Goal: Transaction & Acquisition: Purchase product/service

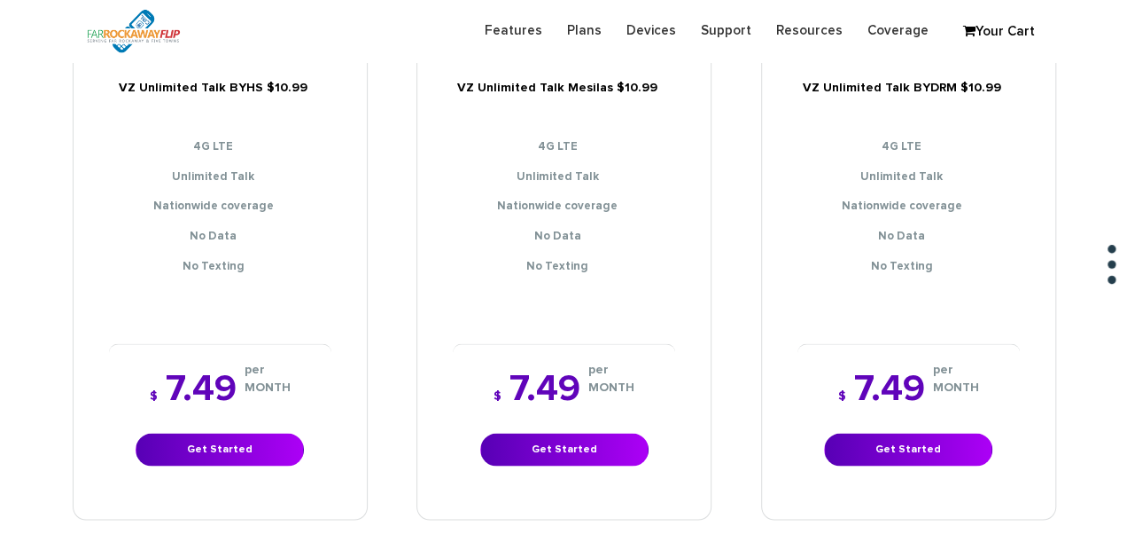
scroll to position [1418, 0]
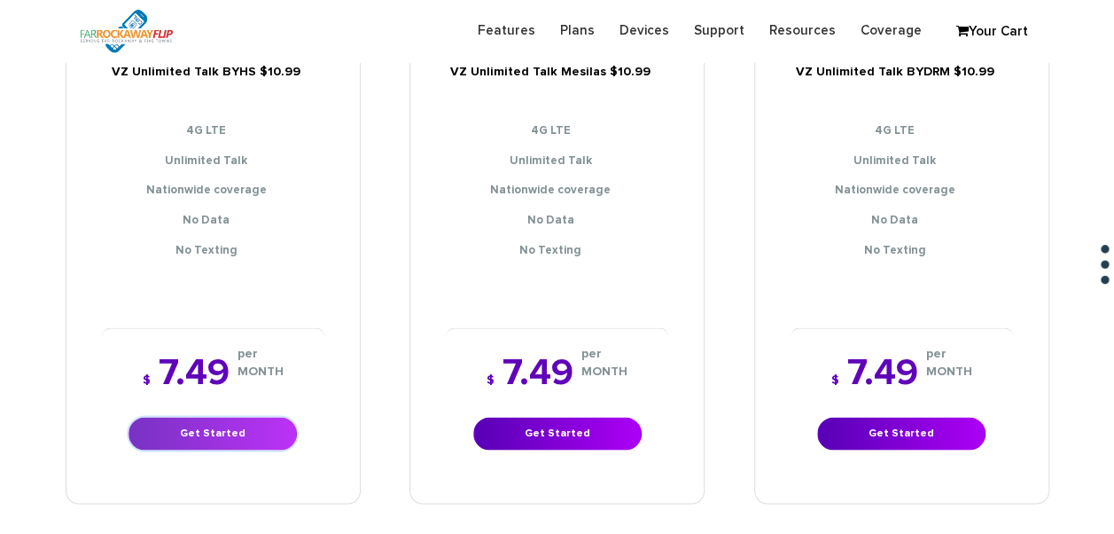
click at [246, 429] on link "Get Started" at bounding box center [213, 433] width 168 height 33
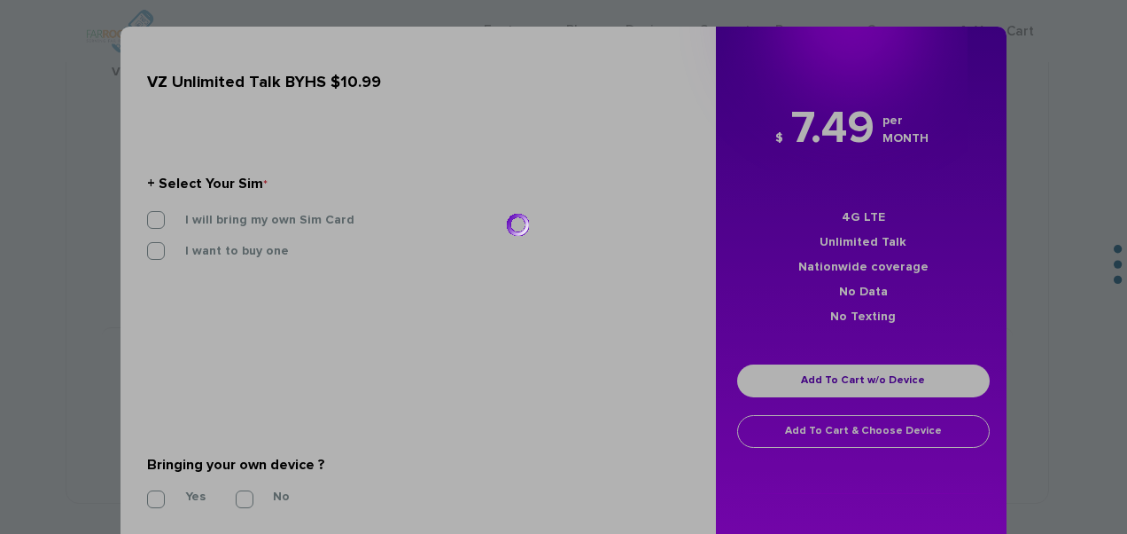
click at [306, 221] on div at bounding box center [563, 267] width 1127 height 534
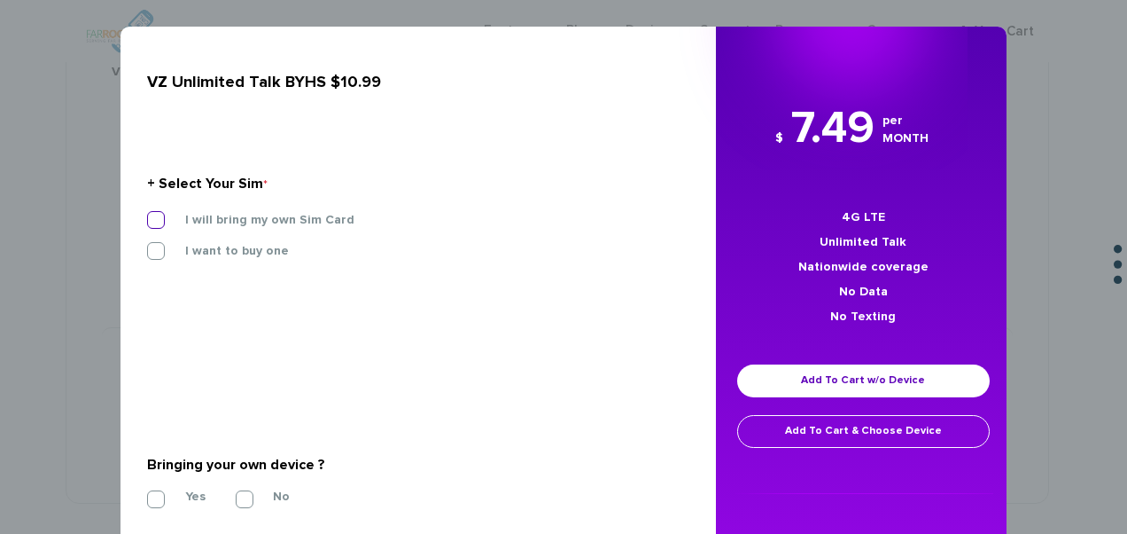
click at [248, 223] on label "I will bring my own Sim Card" at bounding box center [257, 220] width 196 height 16
click at [147, 215] on input "I will bring my own Sim Card" at bounding box center [147, 215] width 0 height 0
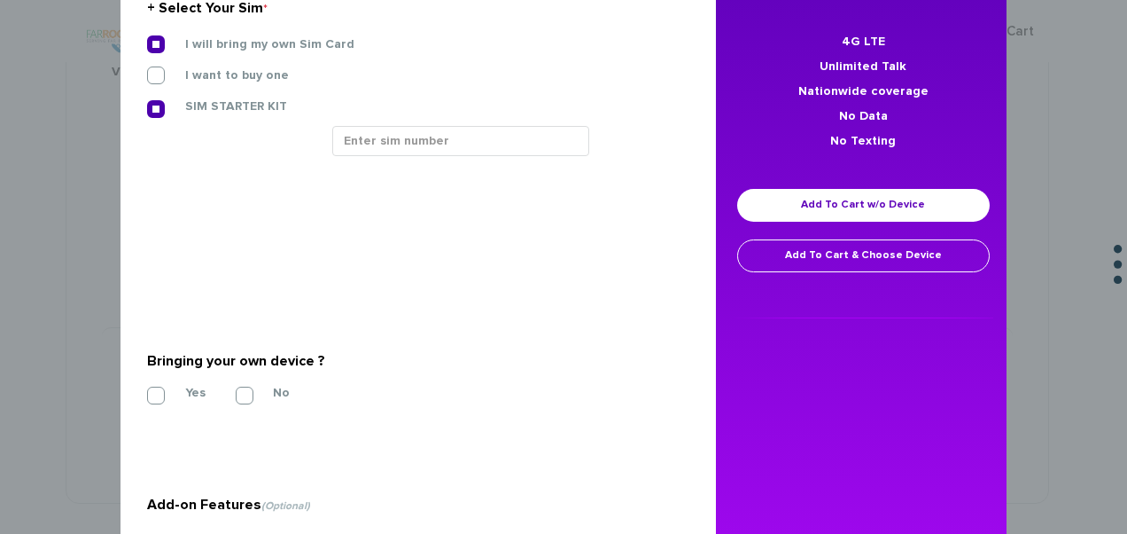
scroll to position [177, 0]
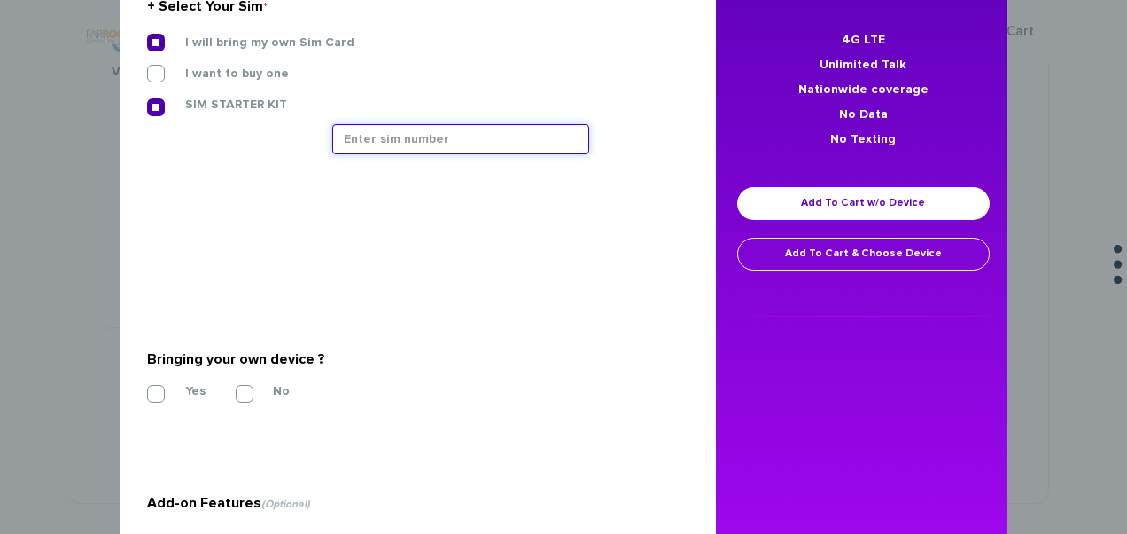
click at [441, 148] on input "text" at bounding box center [460, 139] width 257 height 30
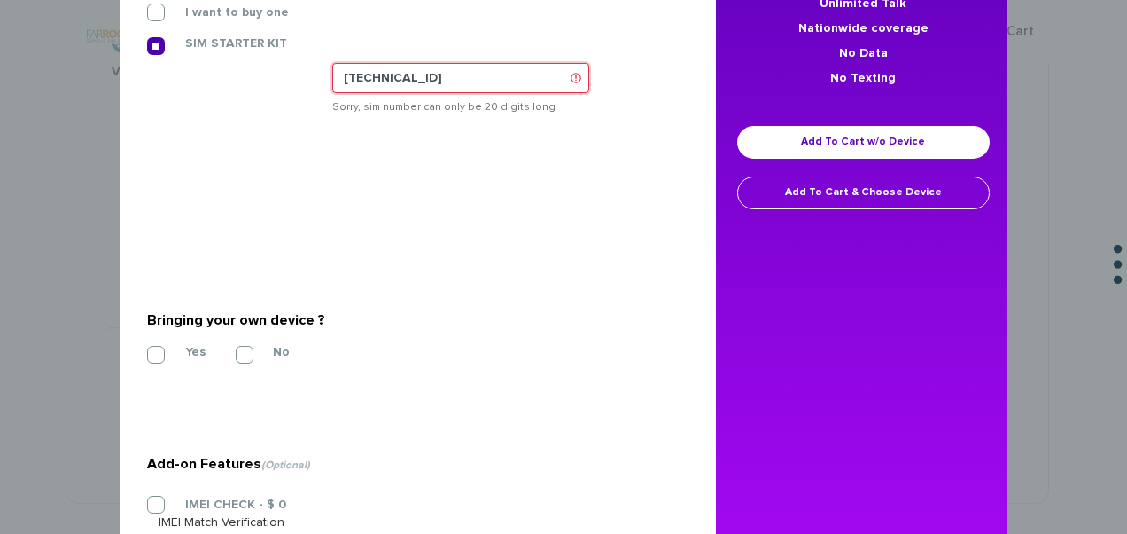
scroll to position [266, 0]
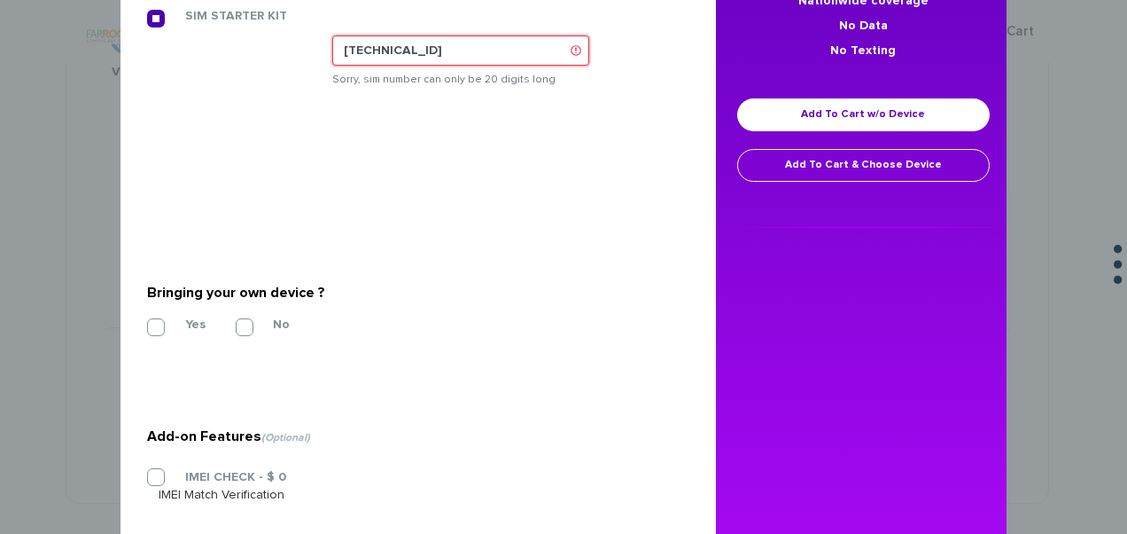
click at [508, 43] on input "89148000011835956291" at bounding box center [460, 50] width 257 height 30
type input "89148000011835956291"
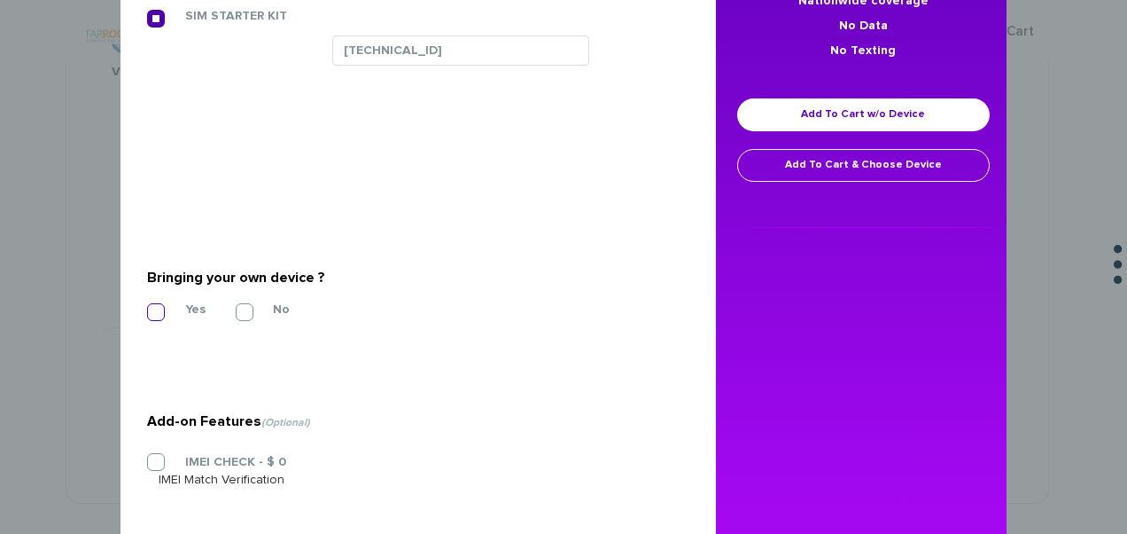
click at [163, 323] on section "Bringing your own device ? * Yes No" at bounding box center [411, 291] width 529 height 144
click at [159, 312] on label "Yes" at bounding box center [182, 309] width 47 height 16
click at [147, 307] on input "Yes" at bounding box center [147, 307] width 0 height 0
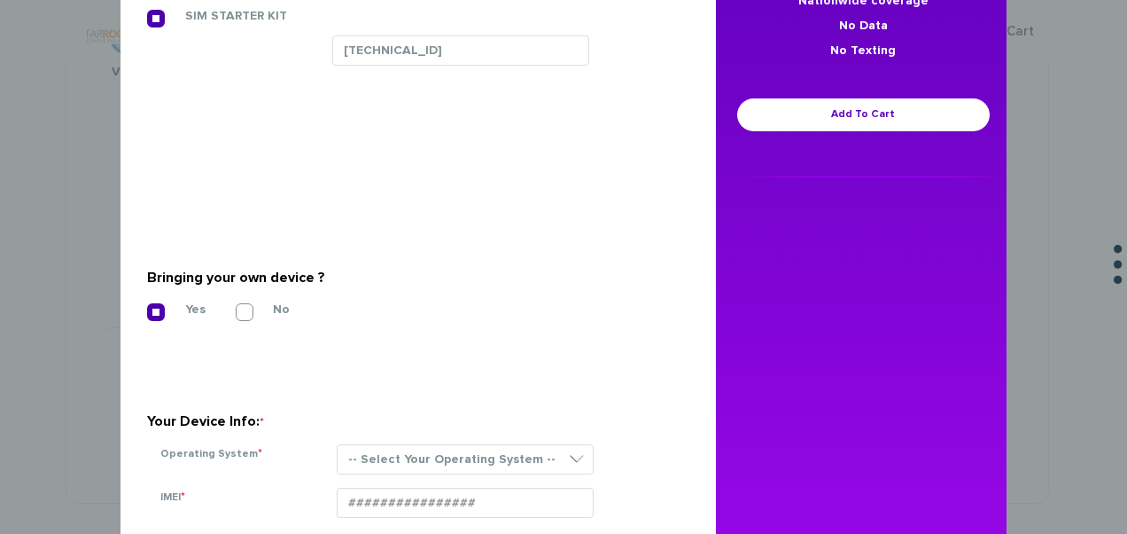
scroll to position [443, 0]
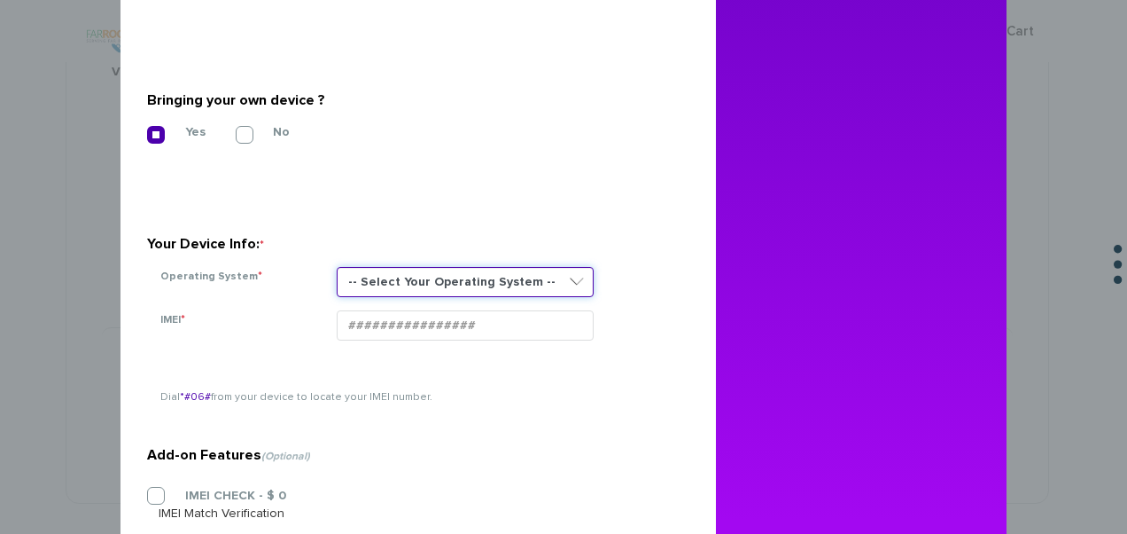
click at [407, 272] on select "-- Select Your Operating System -- ANDROID BLACKBERRY IOS NONE (BASIC PHONE) WI…" at bounding box center [465, 282] width 257 height 30
select select "NONE (BASIC PHONE)"
click at [337, 267] on select "-- Select Your Operating System -- ANDROID BLACKBERRY IOS NONE (BASIC PHONE) WI…" at bounding box center [465, 282] width 257 height 30
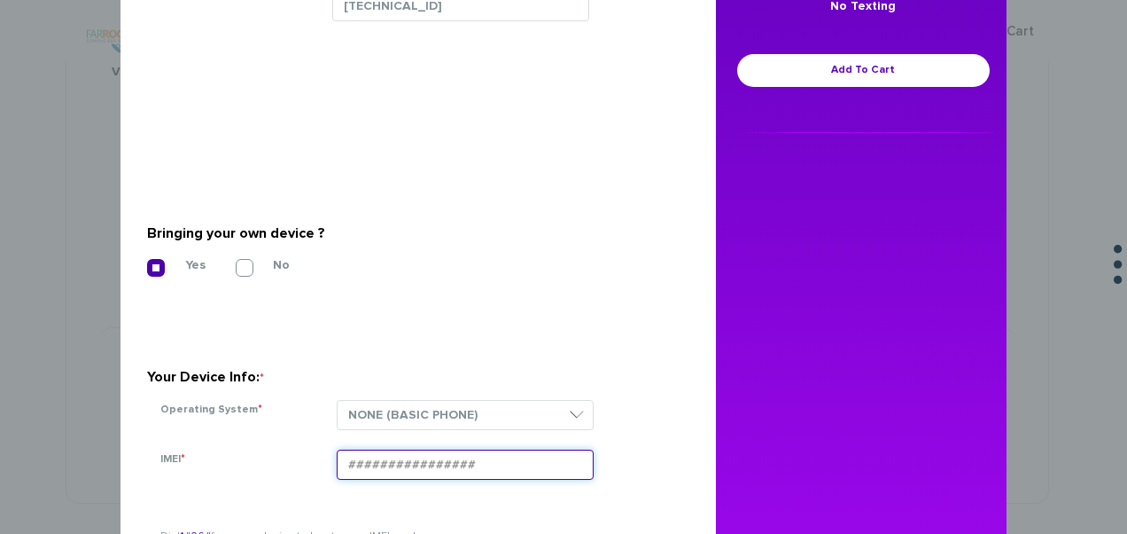
scroll to position [205, 0]
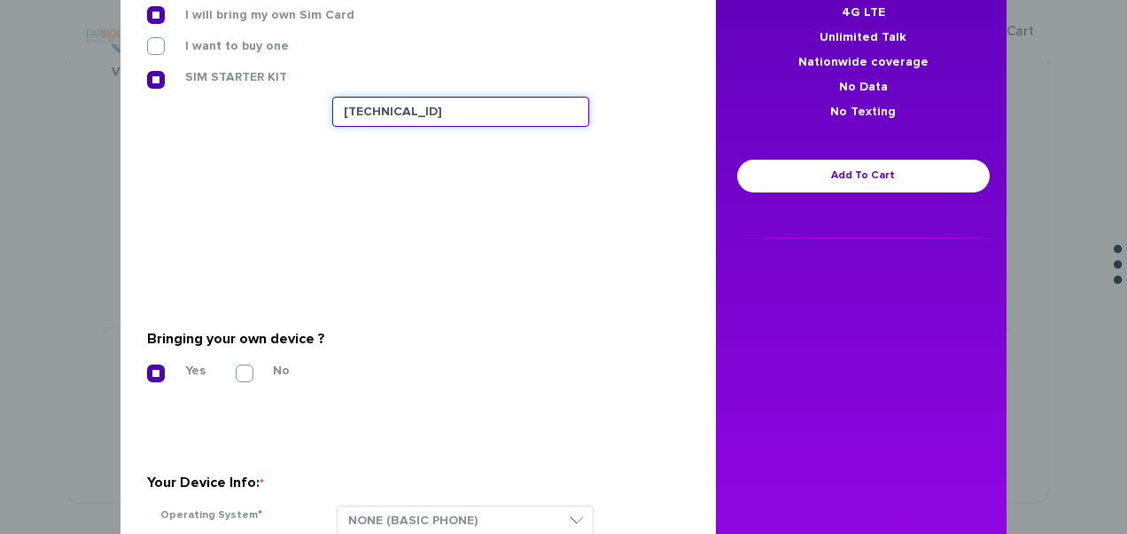
drag, startPoint x: 505, startPoint y: 109, endPoint x: 444, endPoint y: 119, distance: 61.9
click at [444, 119] on input "89148000011835956291" at bounding box center [460, 112] width 257 height 30
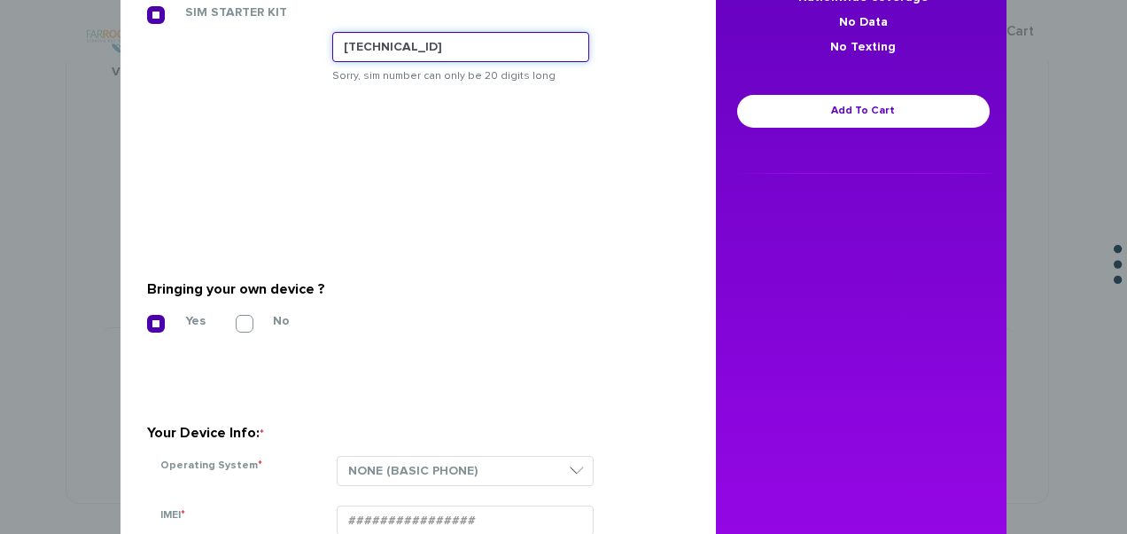
scroll to position [293, 0]
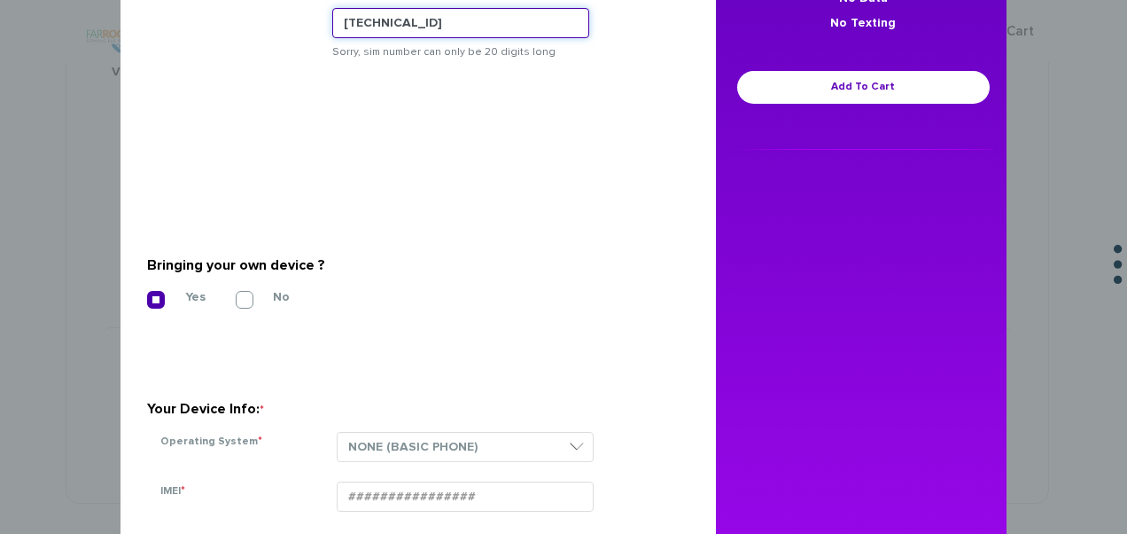
type input "89148000011835956093"
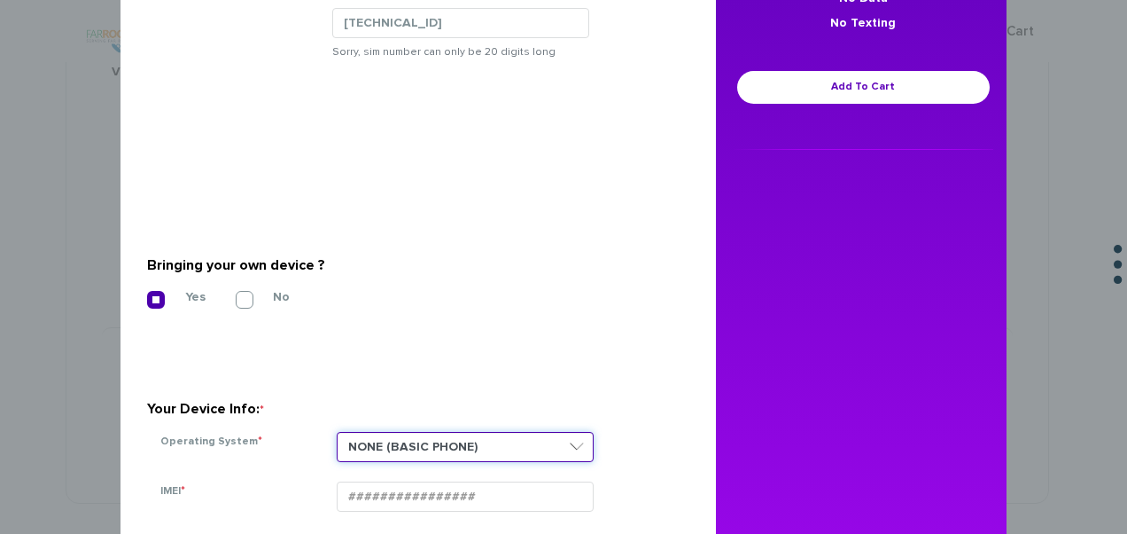
click at [479, 441] on select "-- Select Your Operating System -- ANDROID BLACKBERRY IOS NONE (BASIC PHONE) WI…" at bounding box center [465, 447] width 257 height 30
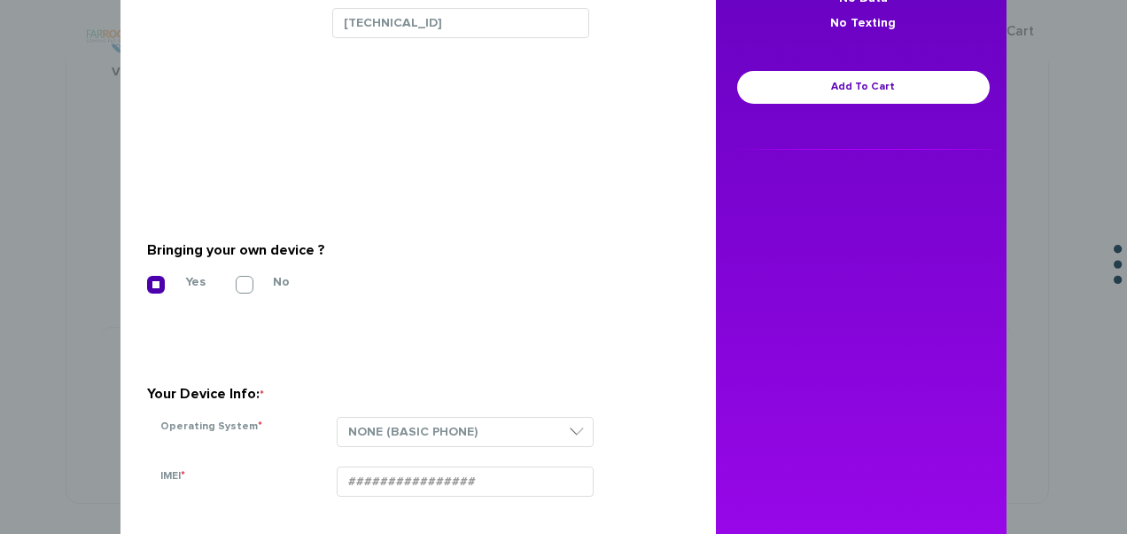
click at [445, 242] on div "Bringing your own device ? *" at bounding box center [411, 250] width 529 height 28
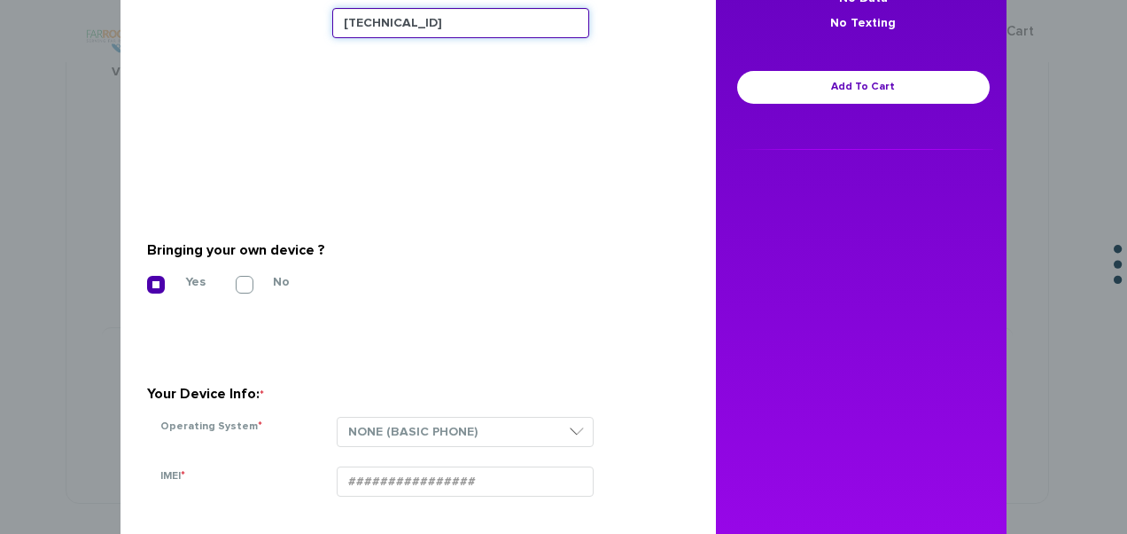
click at [517, 30] on input "89148000011835956093" at bounding box center [460, 23] width 257 height 30
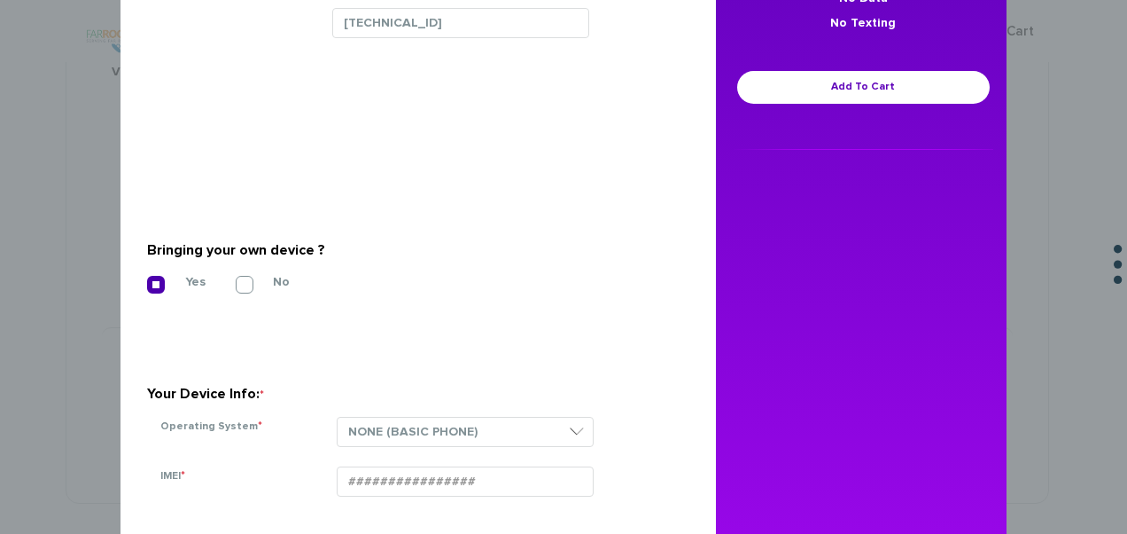
click at [531, 169] on section "Will you be porting in your number from your current carrier? * Please keep in …" at bounding box center [411, 147] width 529 height 89
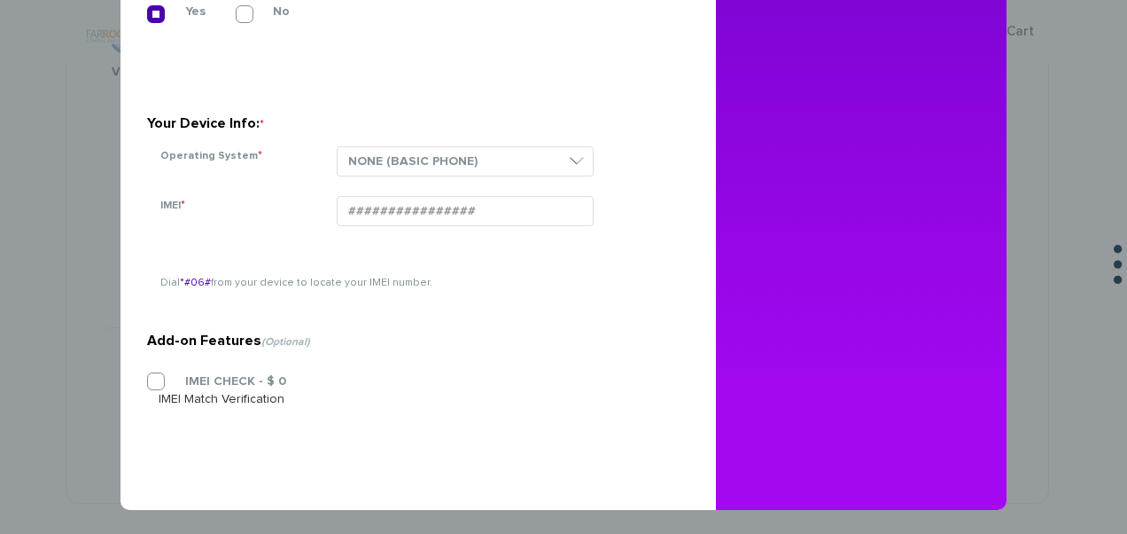
scroll to position [566, 0]
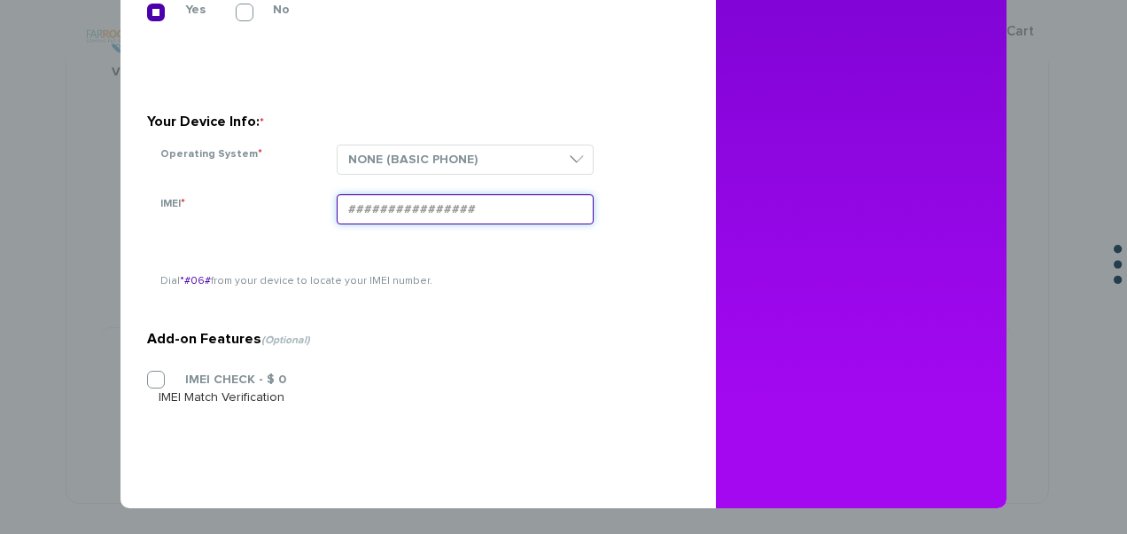
click at [449, 206] on input "IMEI *" at bounding box center [465, 209] width 257 height 30
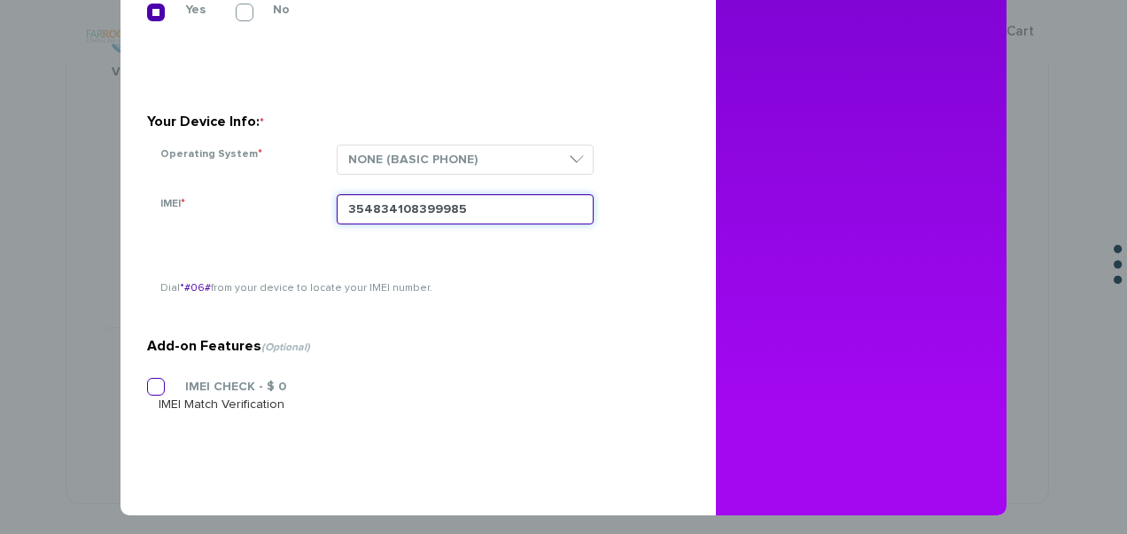
type input "354834108399985"
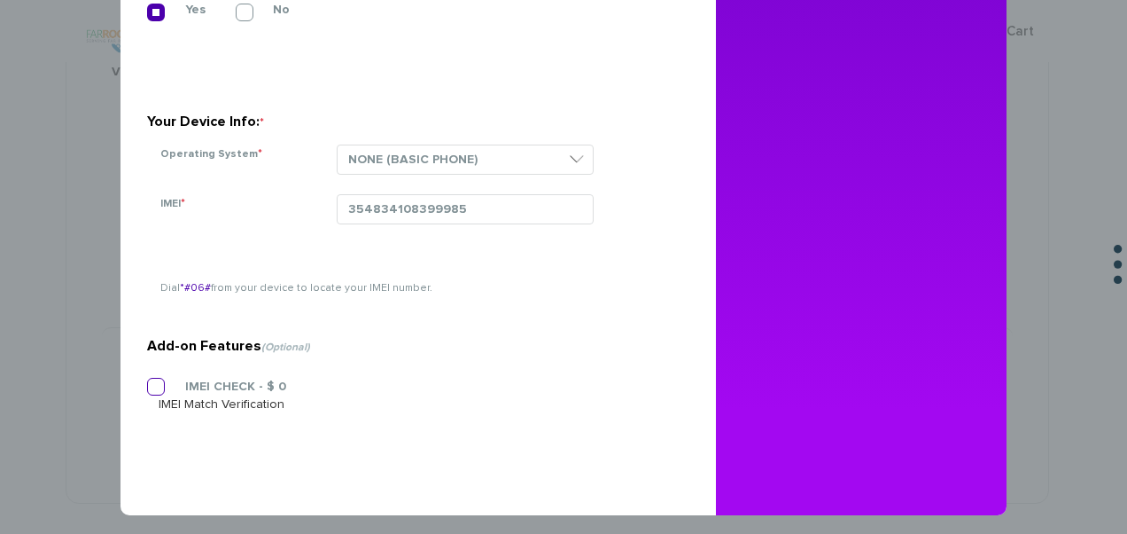
click at [159, 389] on label "IMEI CHECK - $ 0" at bounding box center [223, 386] width 128 height 16
click at [147, 381] on input "IMEI CHECK - $ 0" at bounding box center [147, 381] width 0 height 0
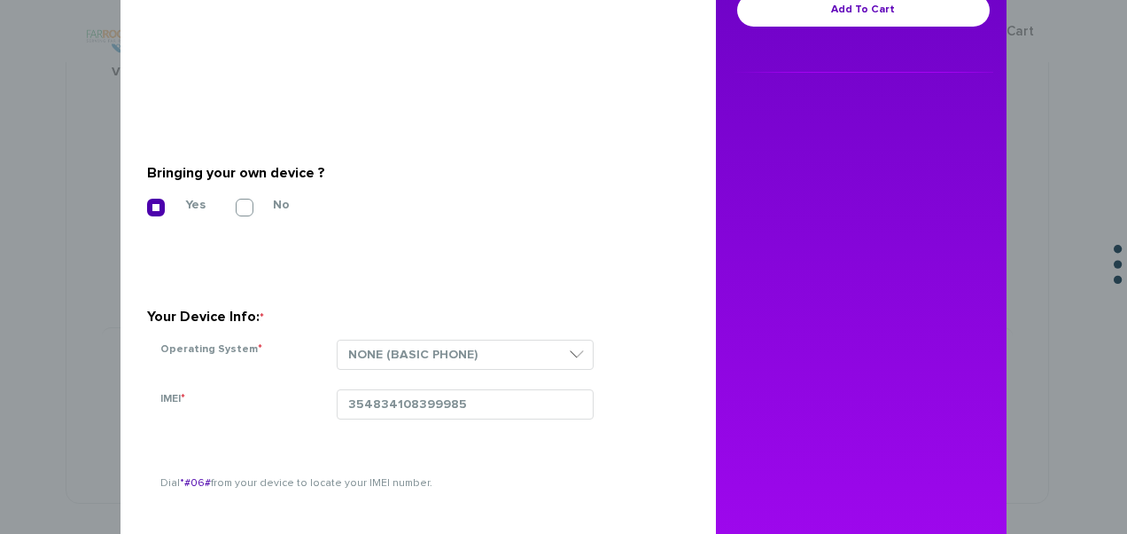
scroll to position [300, 0]
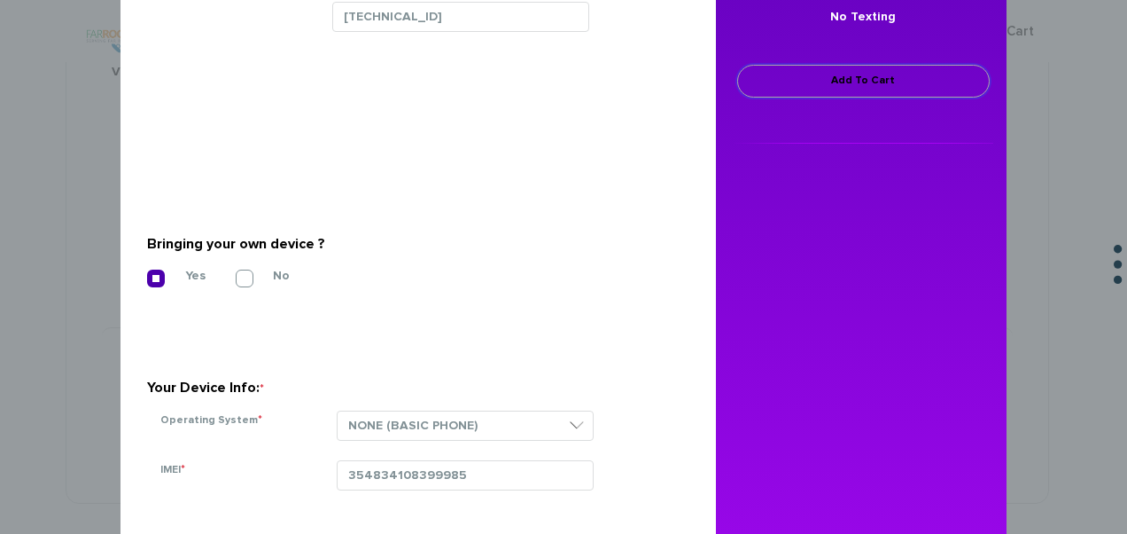
click at [817, 78] on link "Add To Cart" at bounding box center [863, 81] width 253 height 33
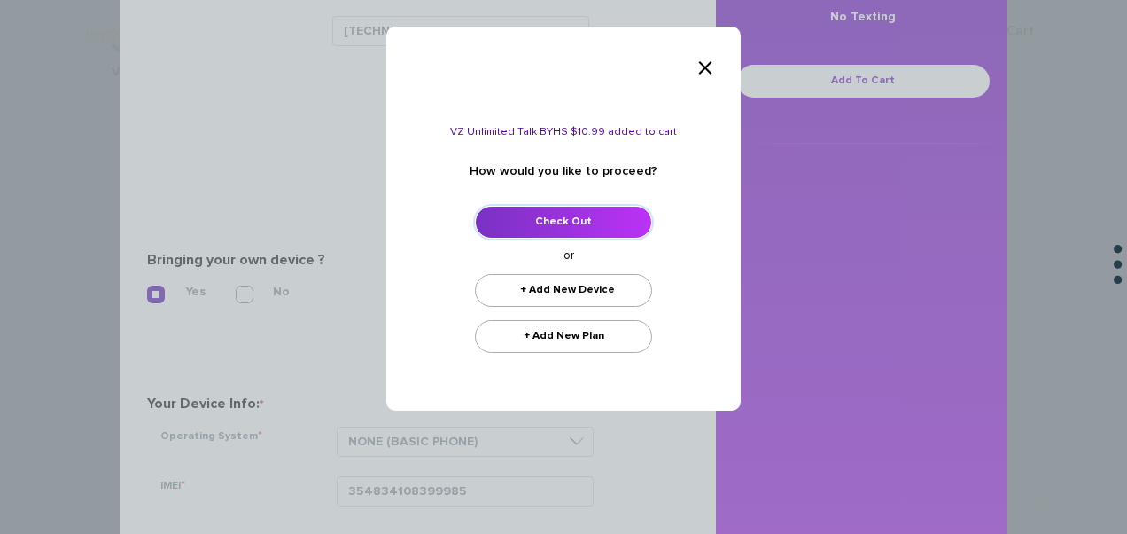
click at [581, 223] on link "Check Out" at bounding box center [563, 222] width 177 height 33
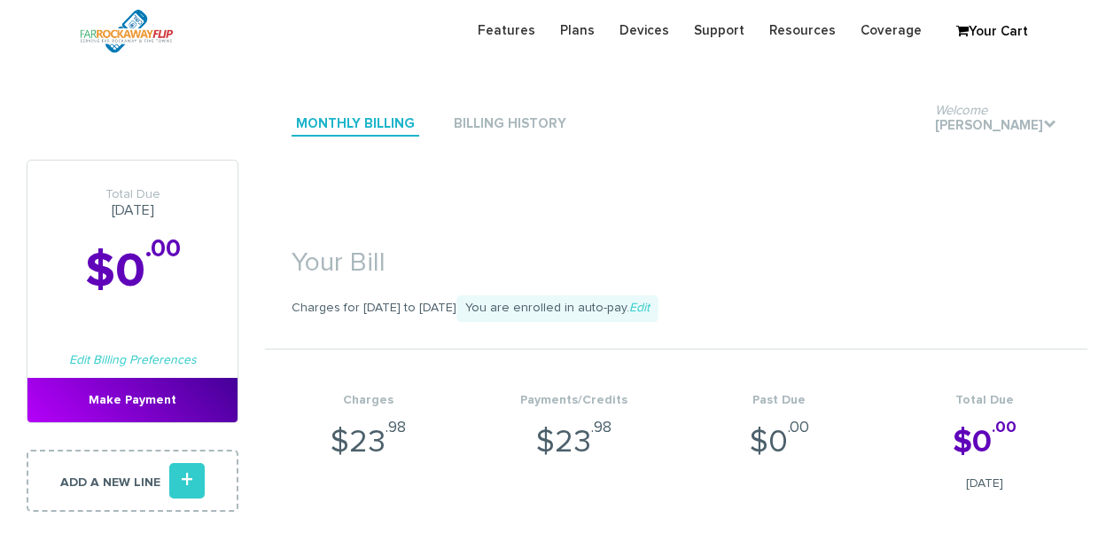
scroll to position [355, 0]
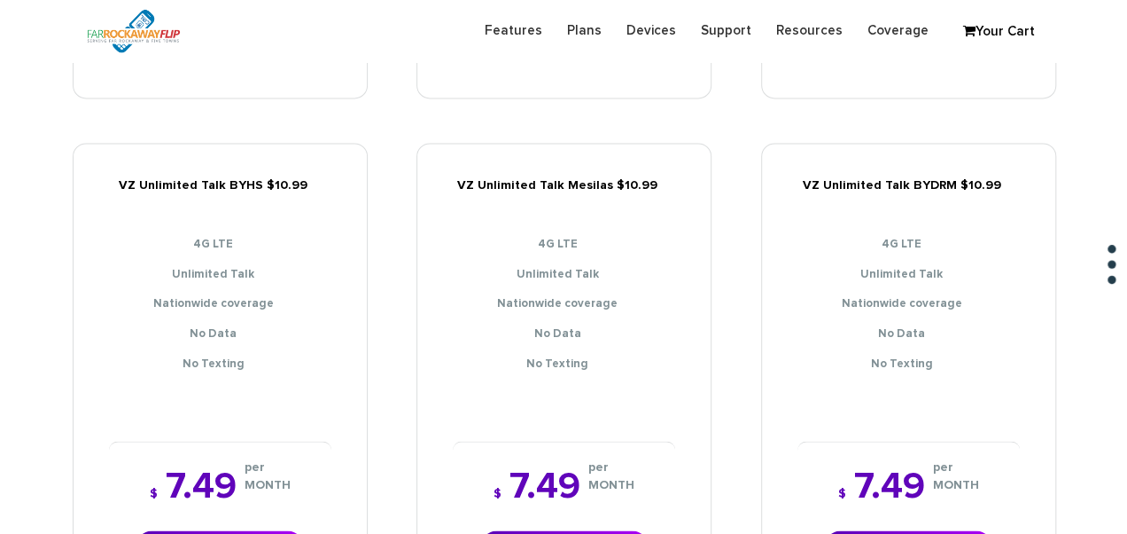
scroll to position [1330, 0]
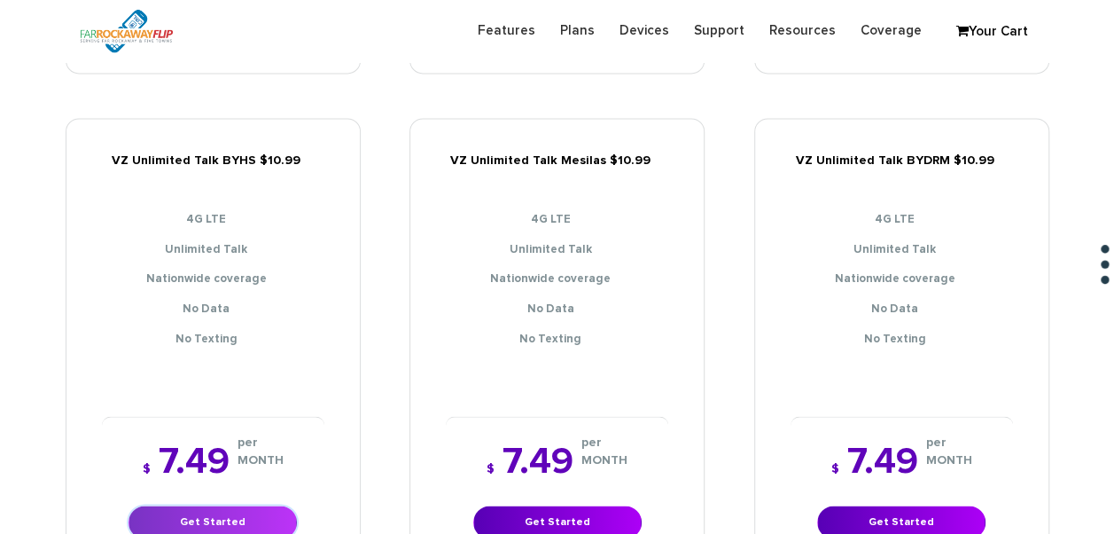
click at [262, 505] on link "Get Started" at bounding box center [213, 521] width 168 height 33
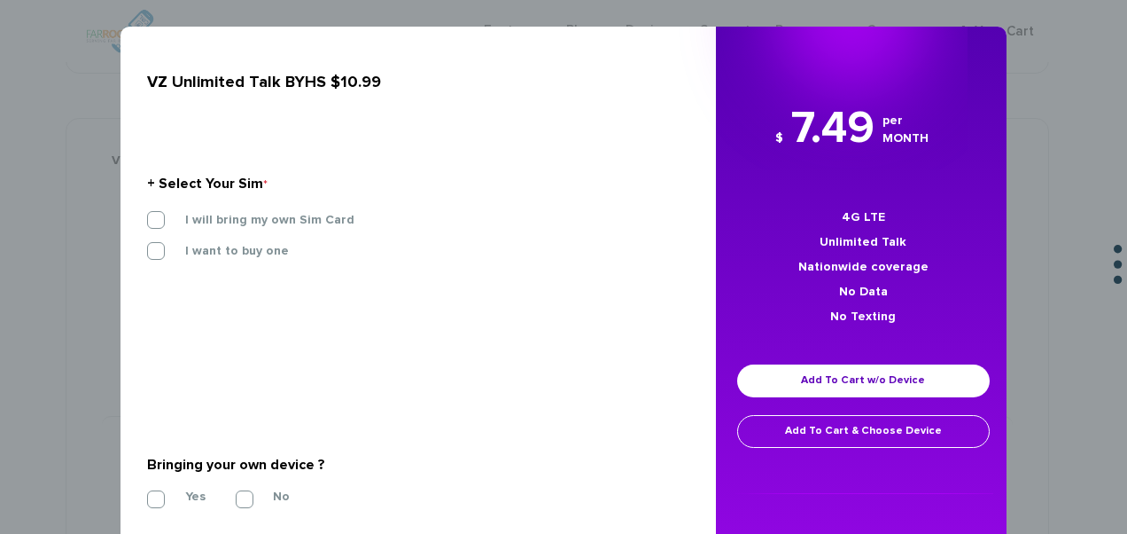
click at [283, 219] on label "I will bring my own Sim Card" at bounding box center [257, 220] width 196 height 16
click at [147, 215] on input "I will bring my own Sim Card" at bounding box center [147, 215] width 0 height 0
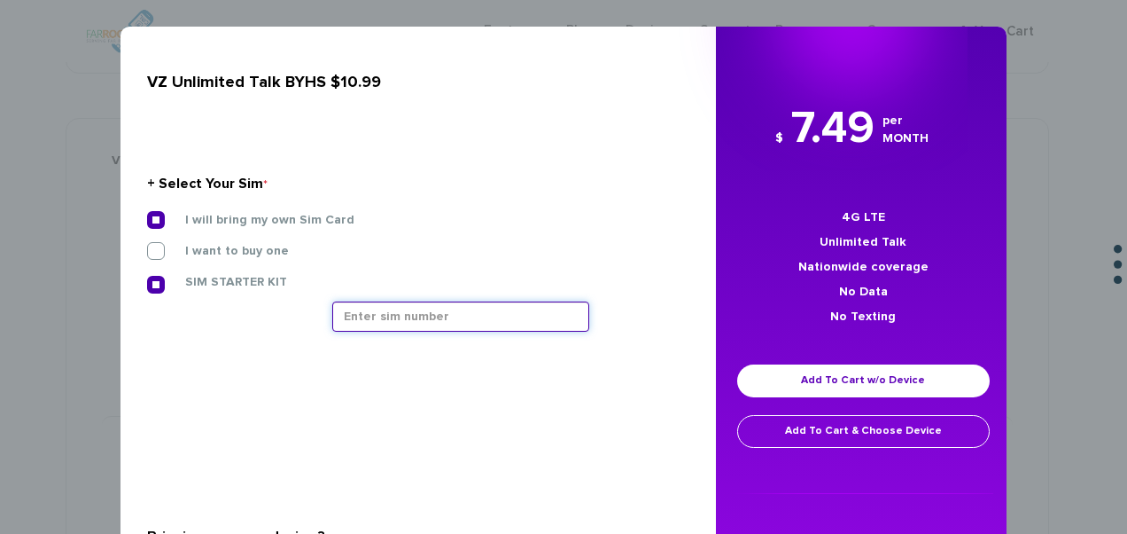
click at [404, 320] on input "text" at bounding box center [460, 316] width 257 height 30
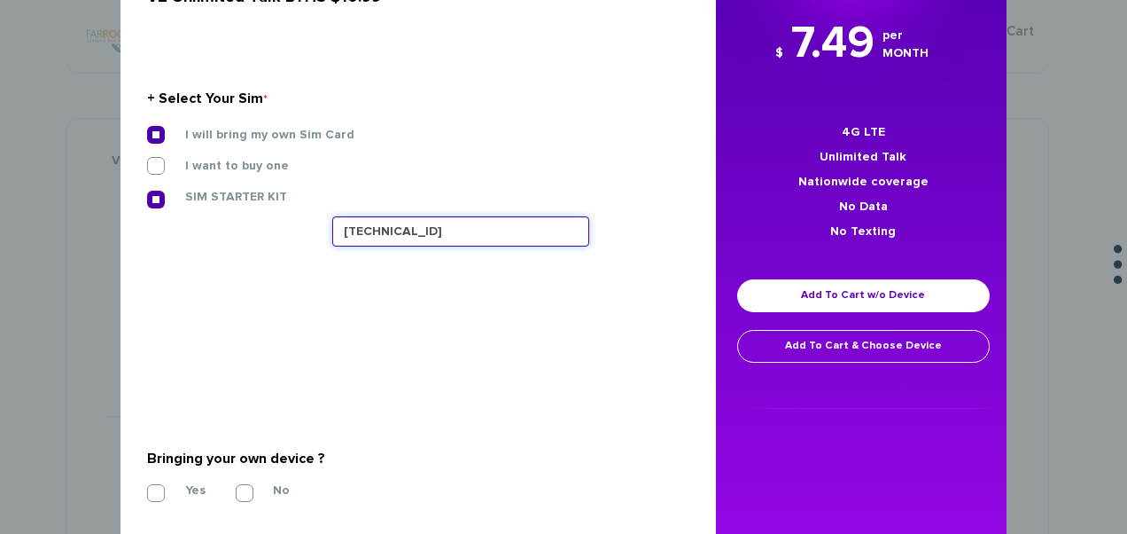
scroll to position [348, 0]
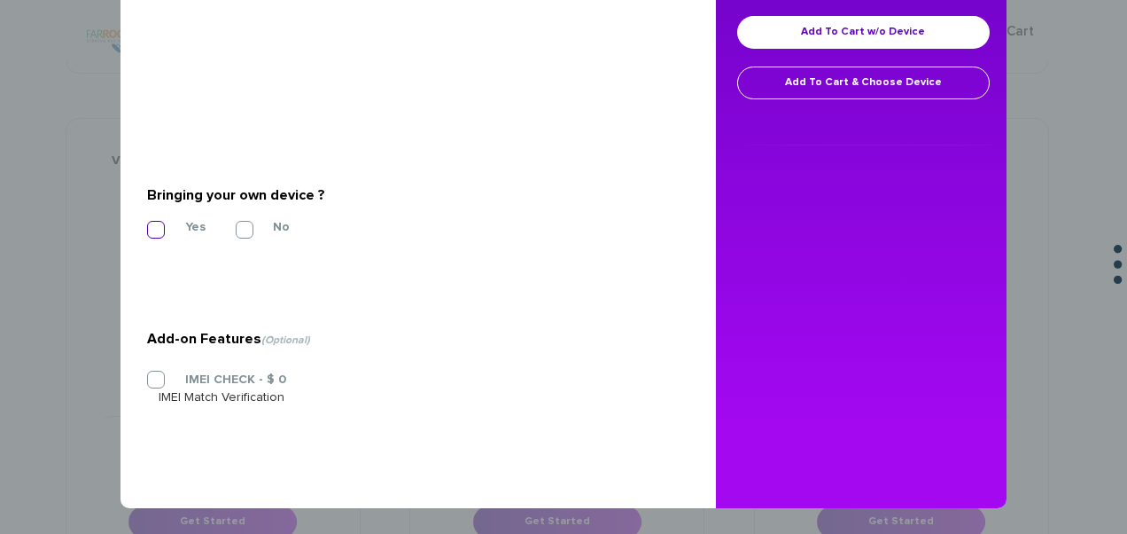
type input "89148000011835956093"
click at [159, 238] on section "Bringing your own device ? * Yes No" at bounding box center [411, 209] width 529 height 144
click at [159, 227] on label "Yes" at bounding box center [182, 227] width 47 height 16
click at [147, 224] on input "Yes" at bounding box center [147, 224] width 0 height 0
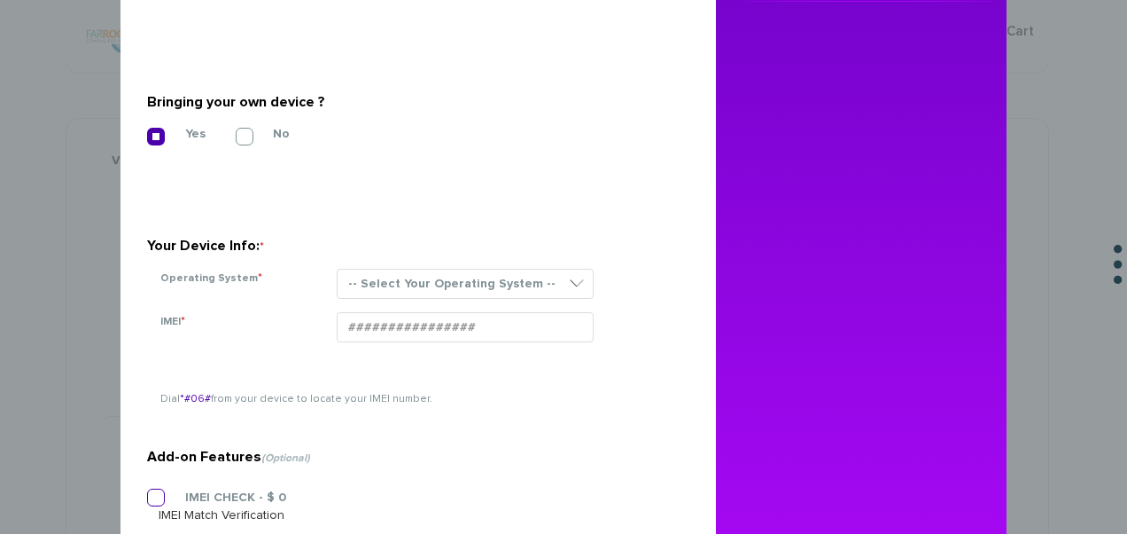
scroll to position [526, 0]
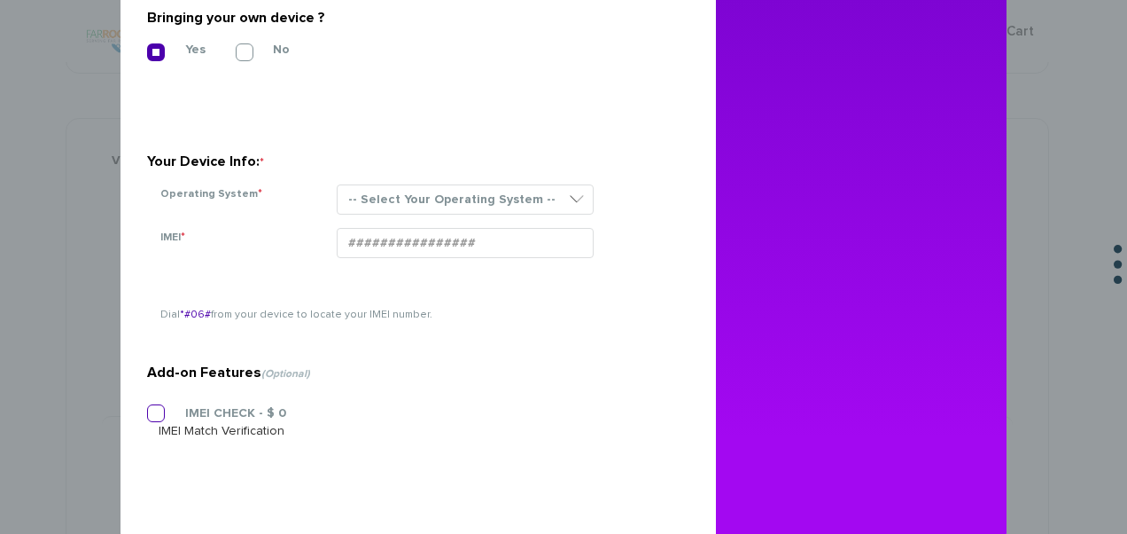
click at [159, 410] on label "IMEI CHECK - $ 0" at bounding box center [223, 413] width 128 height 16
click at [147, 408] on input "IMEI CHECK - $ 0" at bounding box center [147, 408] width 0 height 0
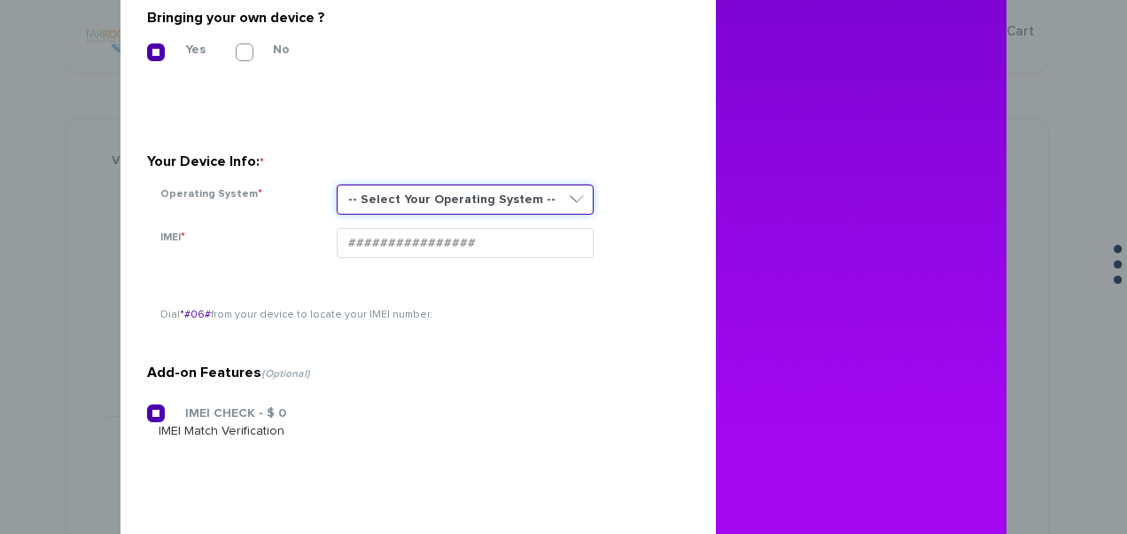
click at [399, 208] on select "-- Select Your Operating System -- ANDROID BLACKBERRY IOS NONE (BASIC PHONE) WI…" at bounding box center [465, 199] width 257 height 30
click at [337, 184] on select "-- Select Your Operating System -- ANDROID BLACKBERRY IOS NONE (BASIC PHONE) WI…" at bounding box center [465, 199] width 257 height 30
drag, startPoint x: 414, startPoint y: 195, endPoint x: 415, endPoint y: 213, distance: 17.7
click at [414, 195] on select "-- Select Your Operating System -- ANDROID BLACKBERRY IOS NONE (BASIC PHONE) WI…" at bounding box center [465, 199] width 257 height 30
select select "NONE (BASIC PHONE)"
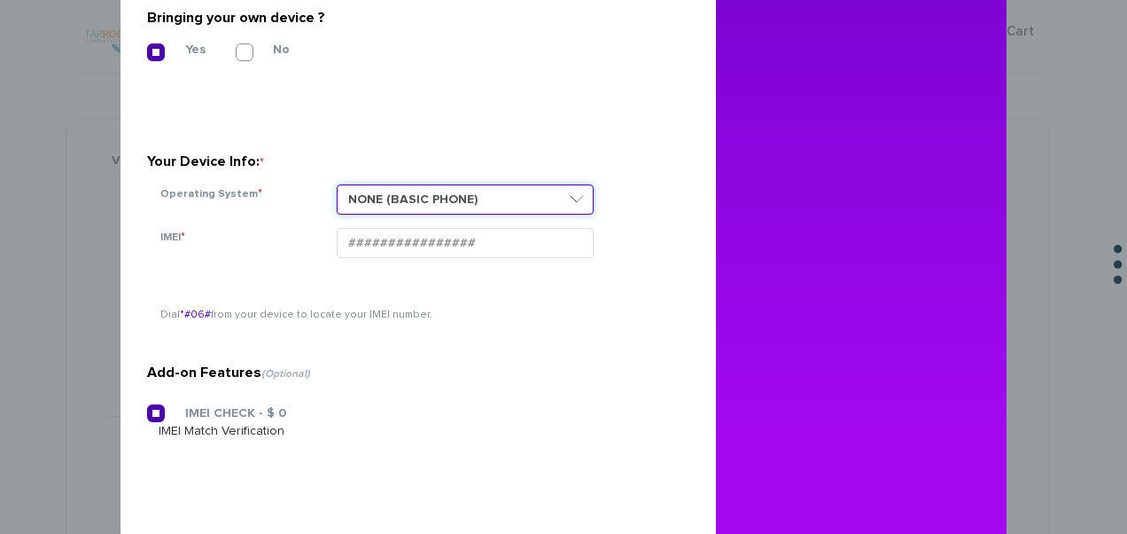
click at [337, 184] on select "-- Select Your Operating System -- ANDROID BLACKBERRY IOS NONE (BASIC PHONE) WI…" at bounding box center [465, 199] width 257 height 30
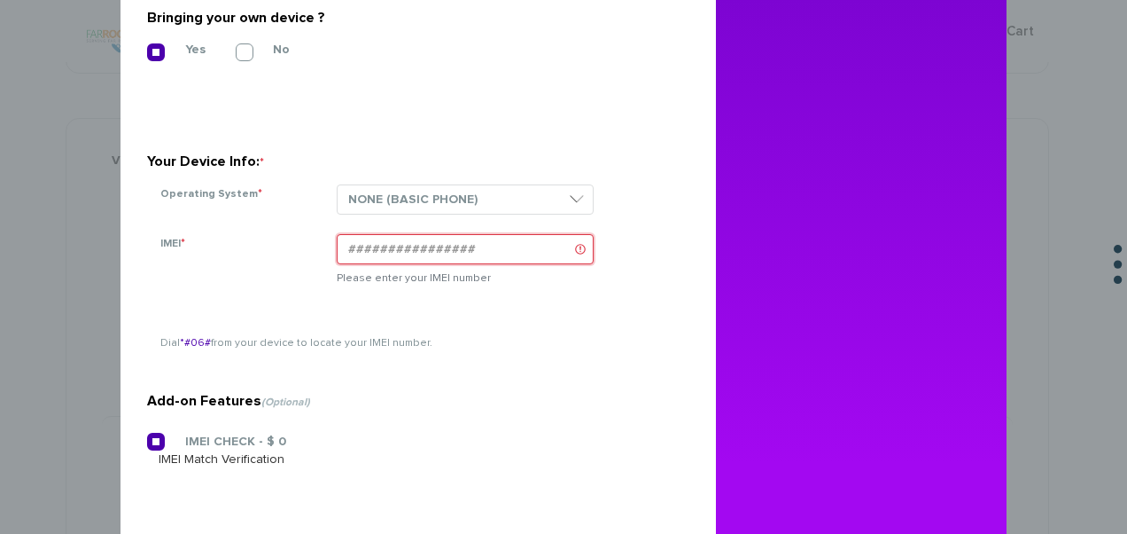
click at [421, 246] on input "IMEI *" at bounding box center [465, 249] width 257 height 30
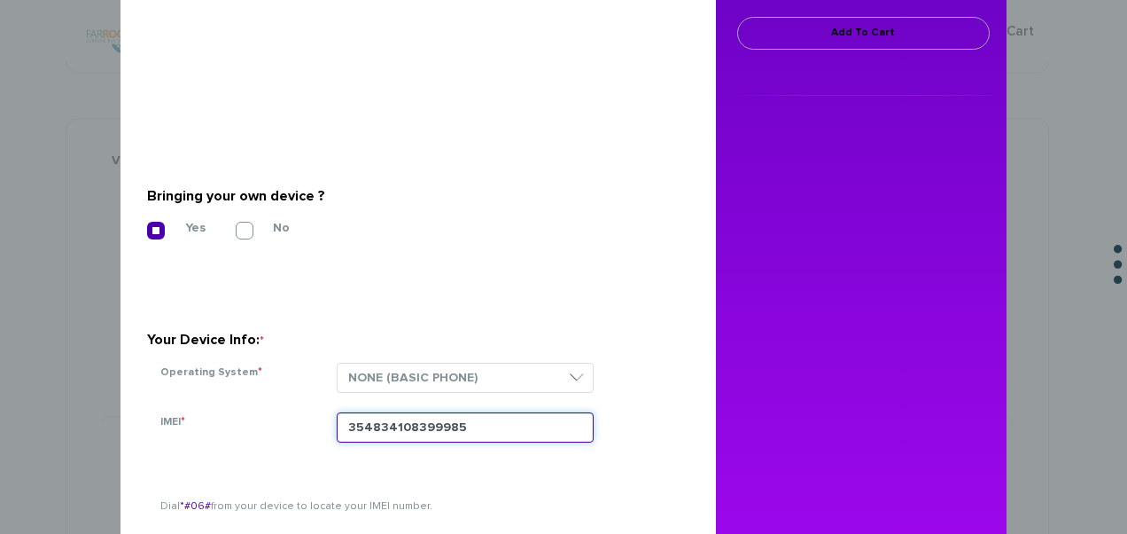
scroll to position [260, 0]
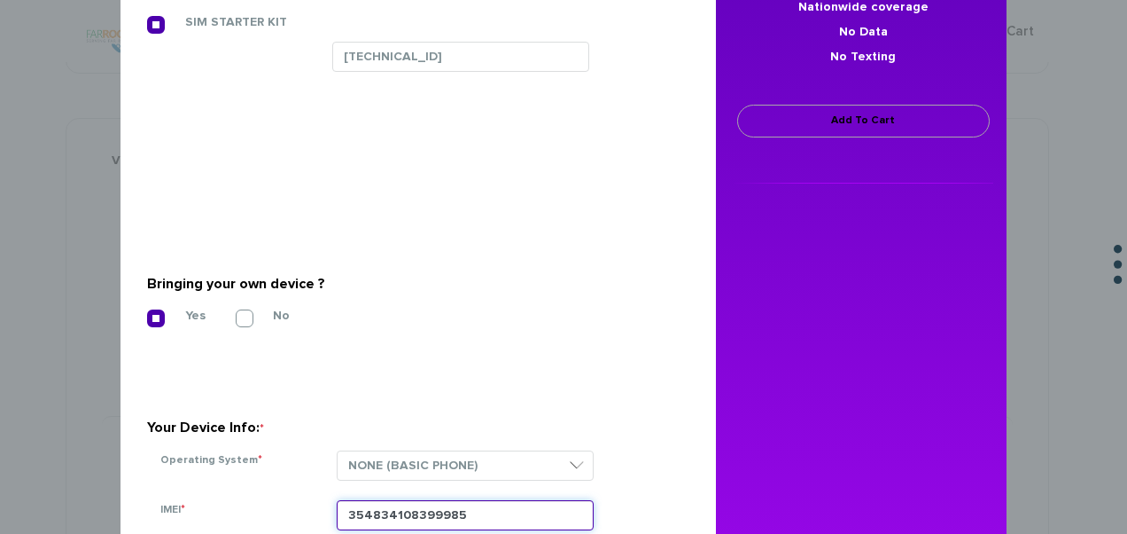
type input "354834108399985"
click at [826, 114] on link "Add To Cart" at bounding box center [863, 121] width 253 height 33
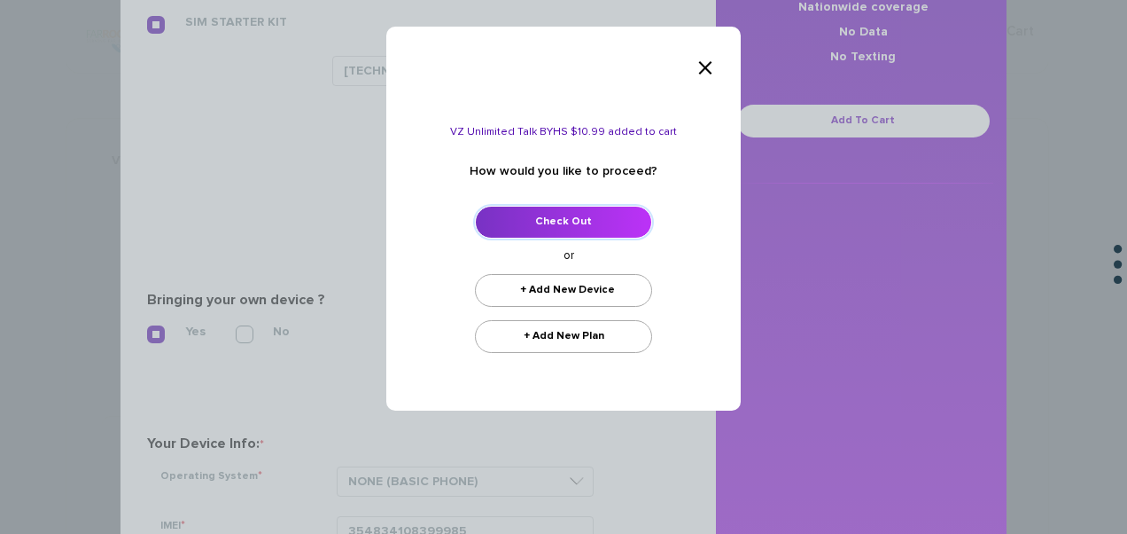
click at [608, 213] on link "Check Out" at bounding box center [563, 222] width 177 height 33
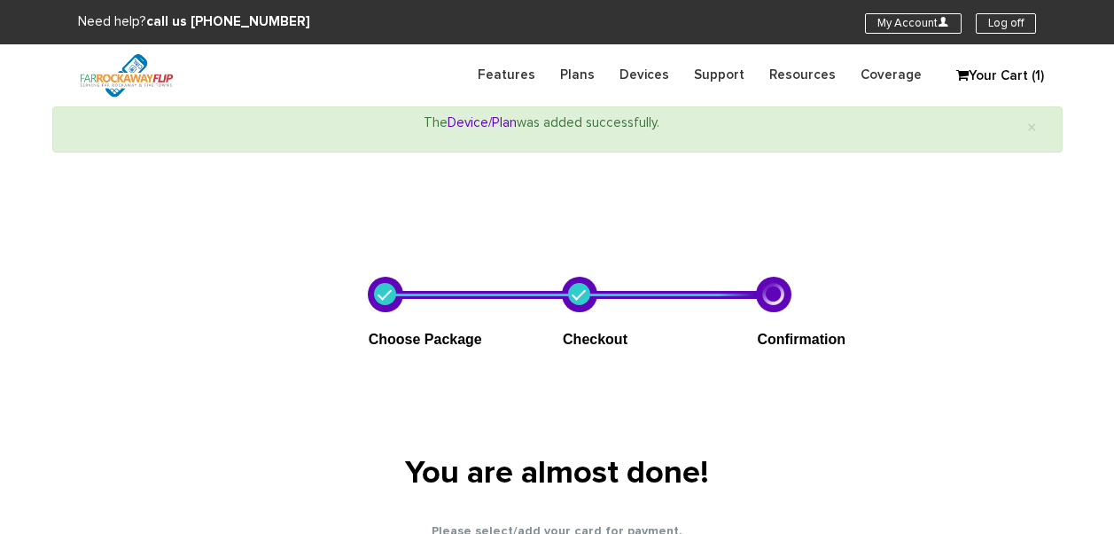
select select "NY"
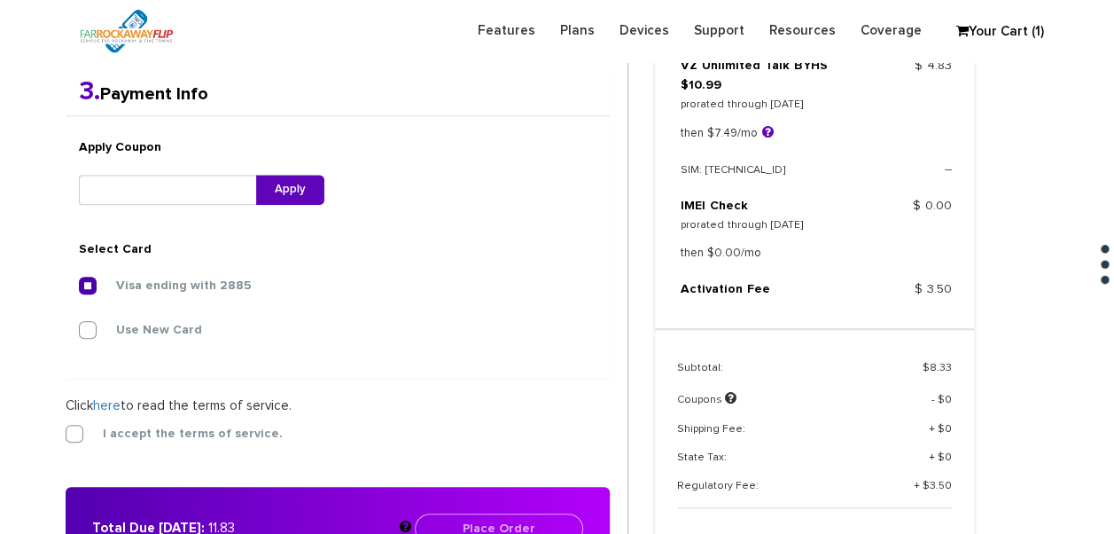
scroll to position [736, 0]
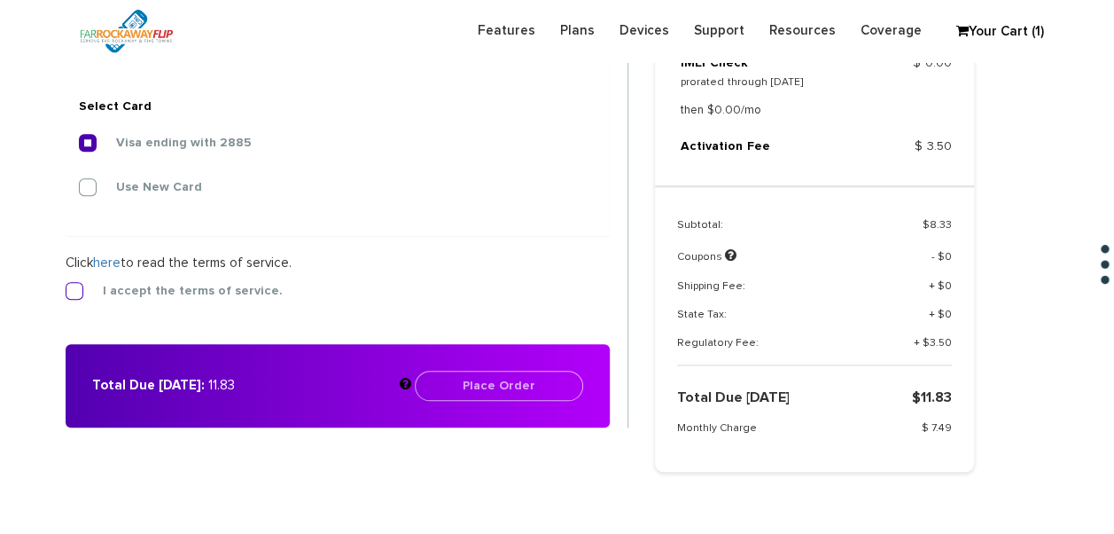
click at [161, 296] on label "I accept the terms of service." at bounding box center [179, 291] width 207 height 16
click at [66, 285] on input "I accept the terms of service." at bounding box center [66, 285] width 0 height 0
click at [527, 376] on button "Place Order" at bounding box center [499, 386] width 168 height 30
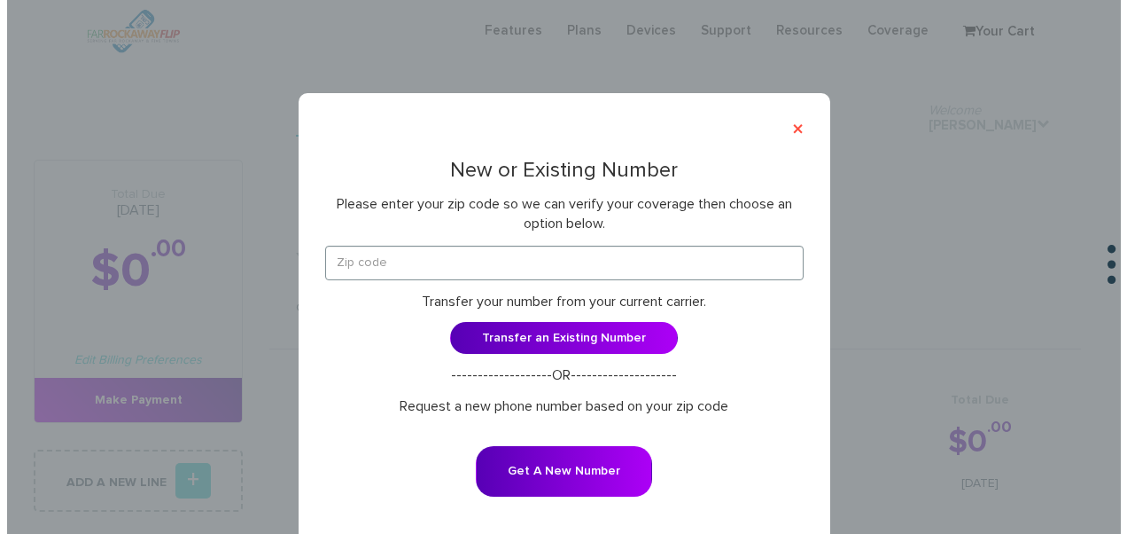
scroll to position [620, 0]
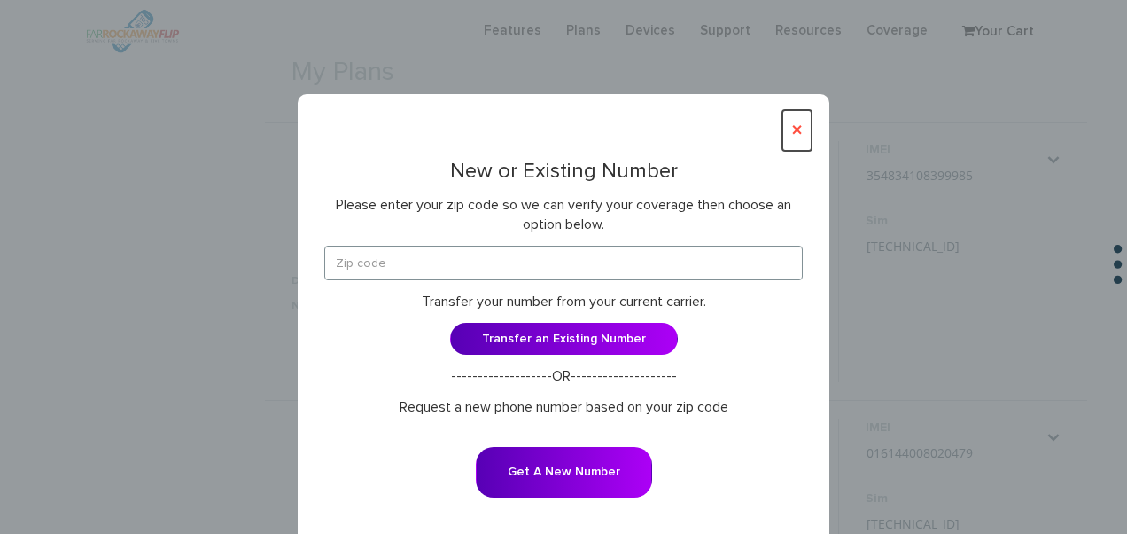
click at [789, 132] on button "×" at bounding box center [797, 130] width 29 height 41
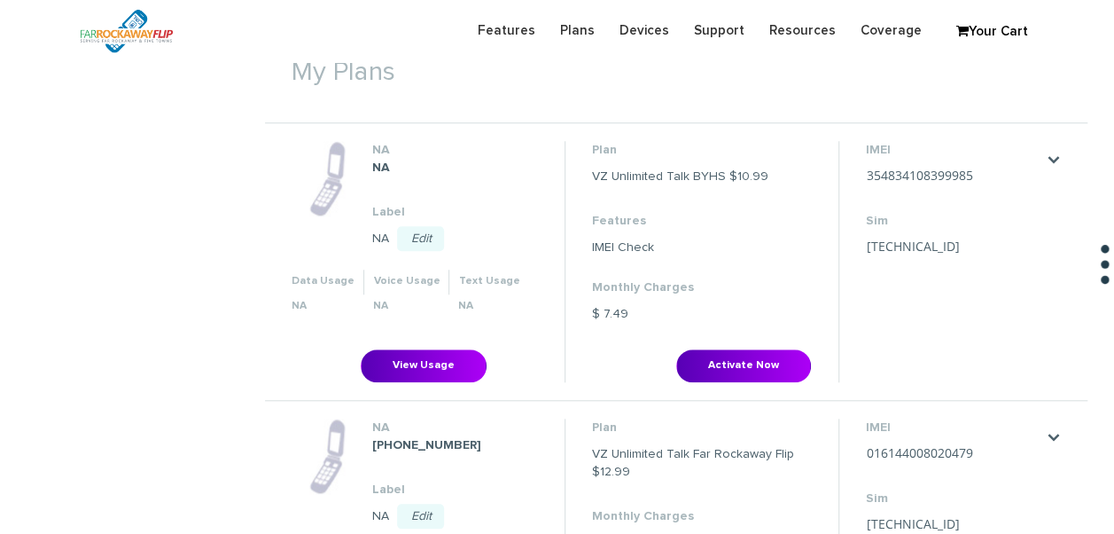
click at [419, 238] on link "Edit" at bounding box center [420, 238] width 47 height 25
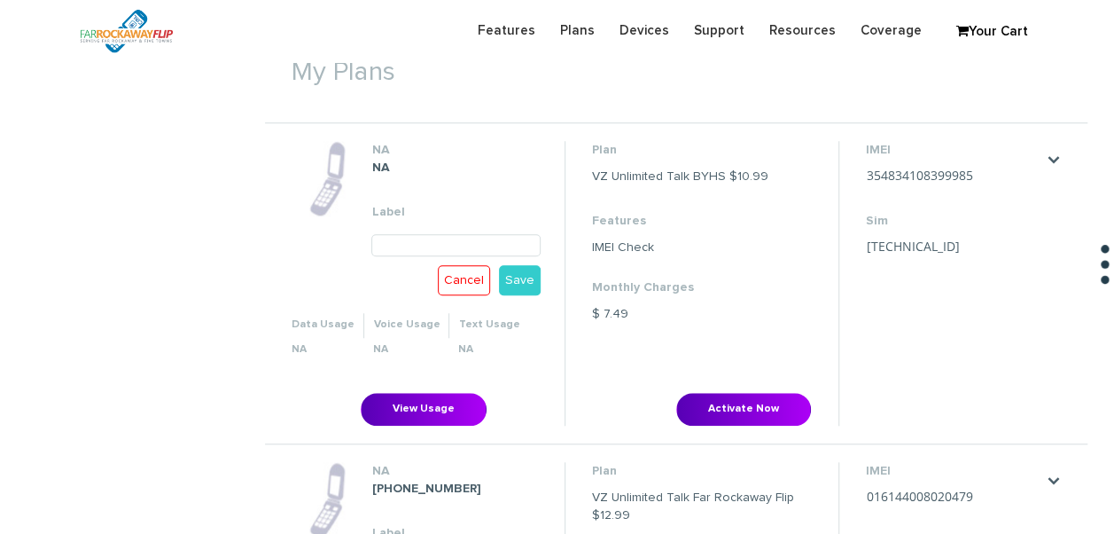
click at [466, 245] on input "text" at bounding box center [455, 245] width 168 height 22
type input "ahuva"
click at [518, 282] on link "Save" at bounding box center [520, 280] width 42 height 30
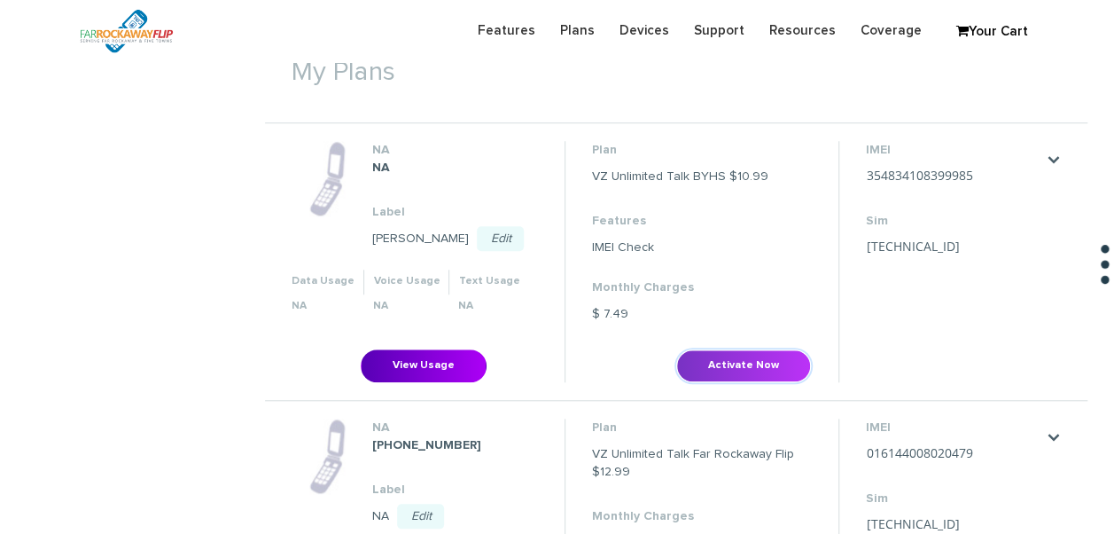
click at [744, 349] on button "Activate Now" at bounding box center [743, 365] width 135 height 33
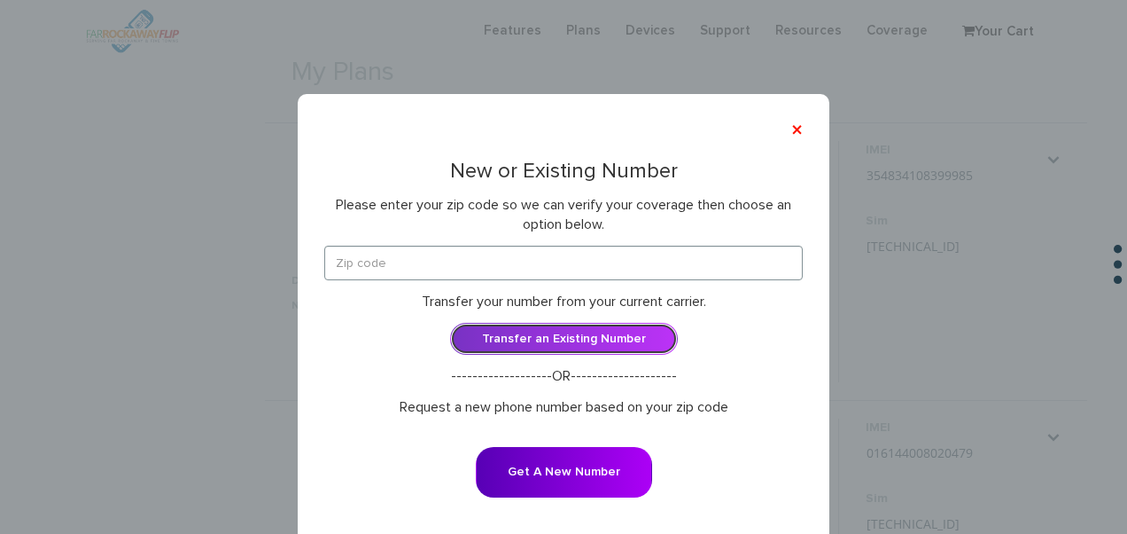
click at [509, 332] on link "Transfer an Existing Number" at bounding box center [564, 339] width 228 height 32
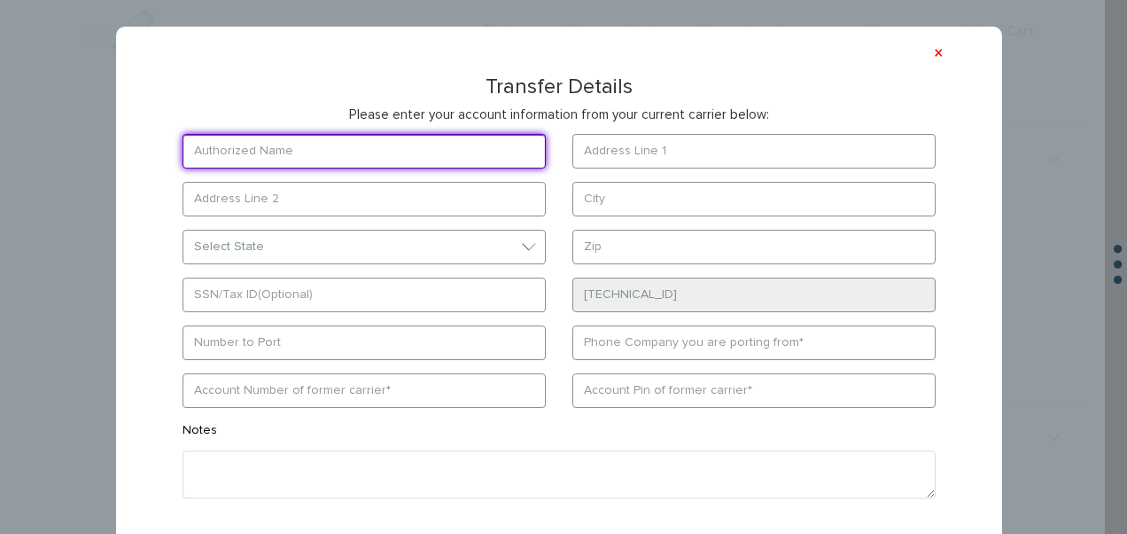
click at [324, 147] on input "text" at bounding box center [364, 151] width 363 height 35
type input "marcus"
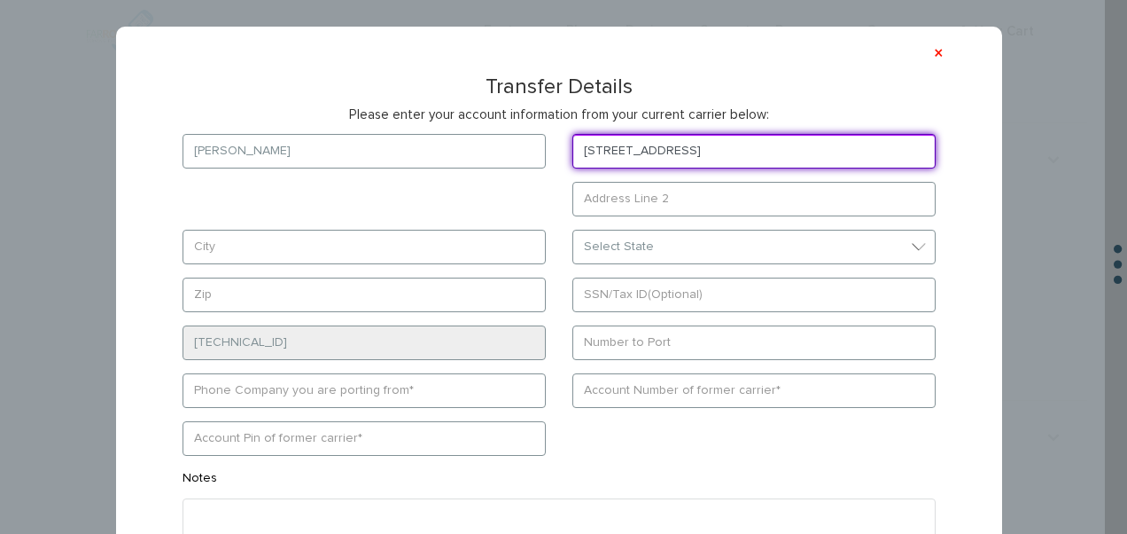
type input "4711 12th avenue"
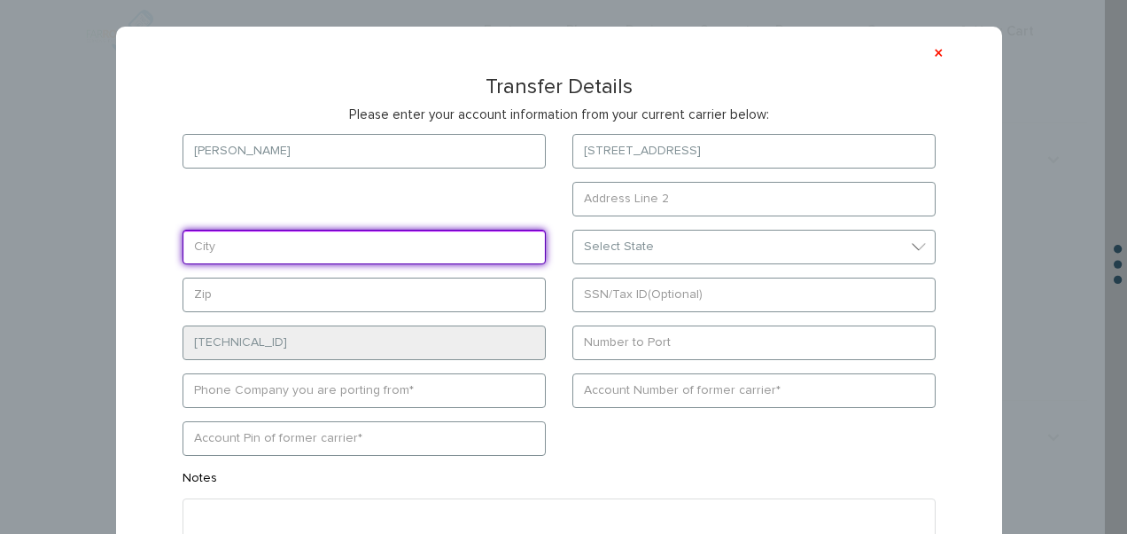
click at [339, 241] on form "marcus 4711 12th avenue Select State District of Columbia Alabama Alaska Arizona" at bounding box center [559, 379] width 807 height 490
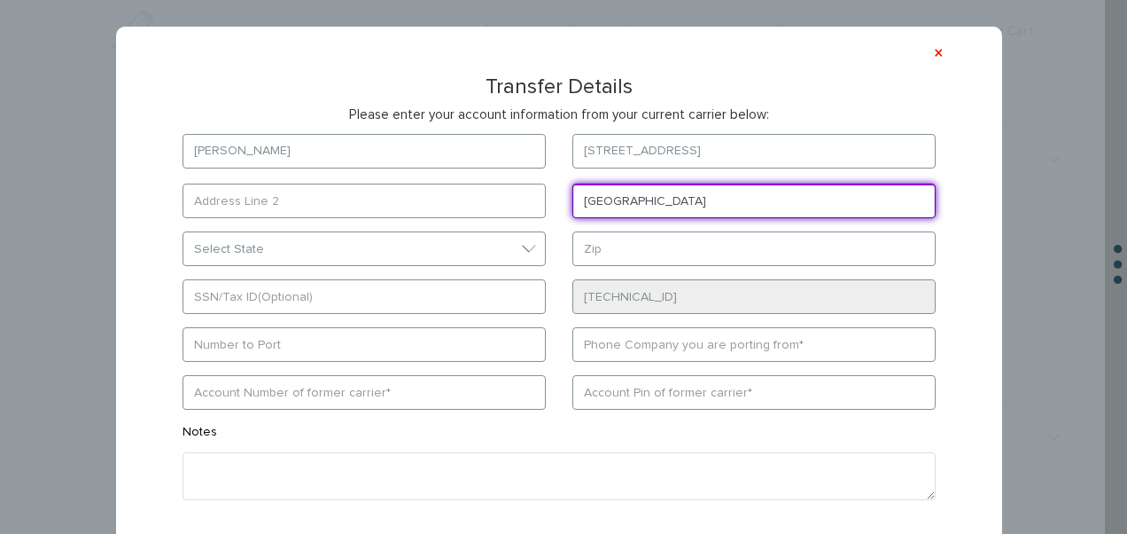
type input "brooklyn"
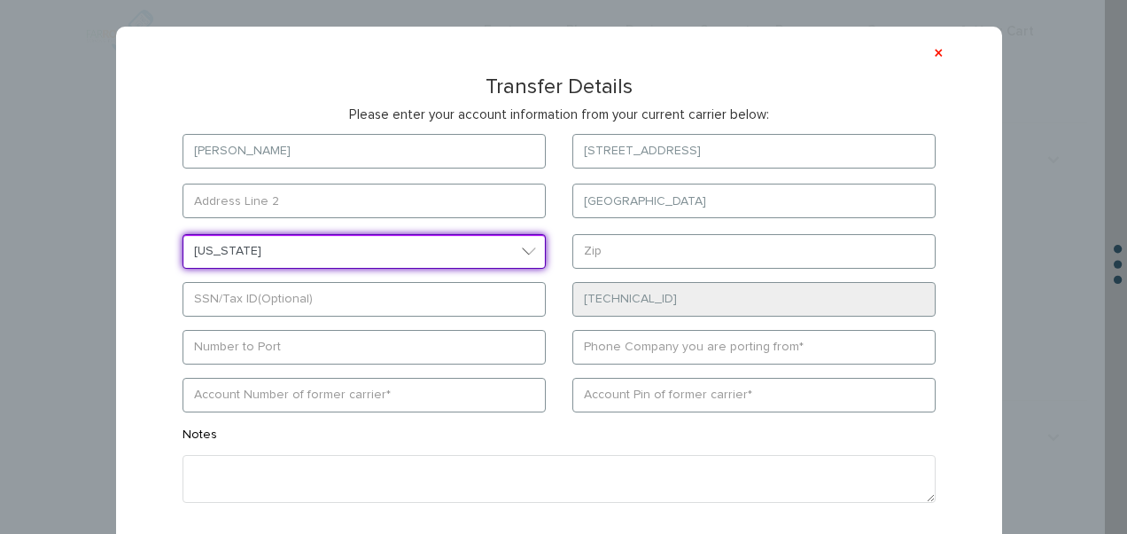
select select "NY"
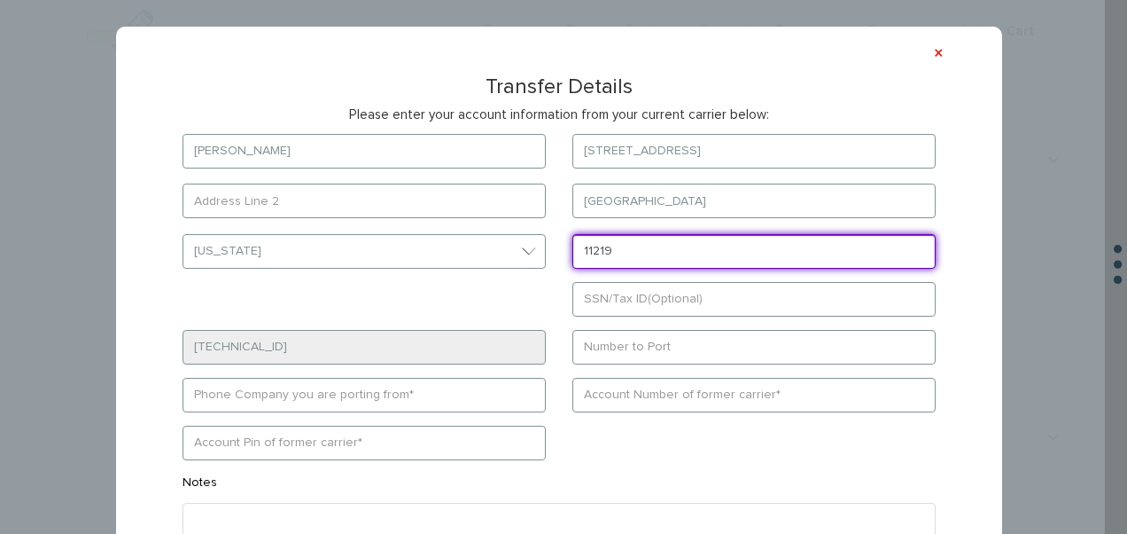
type input "11219"
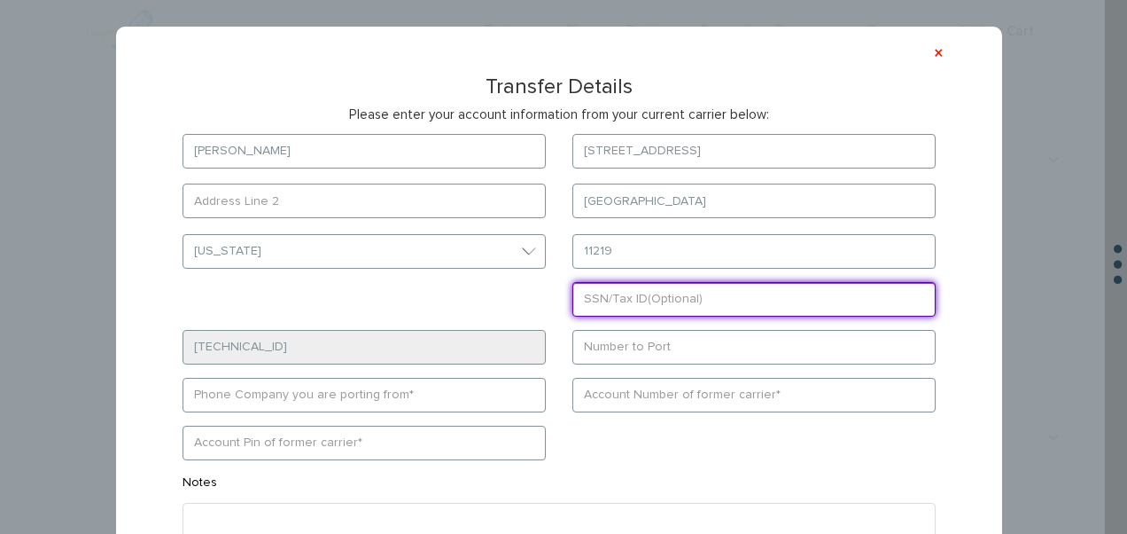
click at [431, 298] on form "marcus 4711 12th avenue brooklyn Select State District of Columbia Alabama Alas…" at bounding box center [559, 381] width 807 height 495
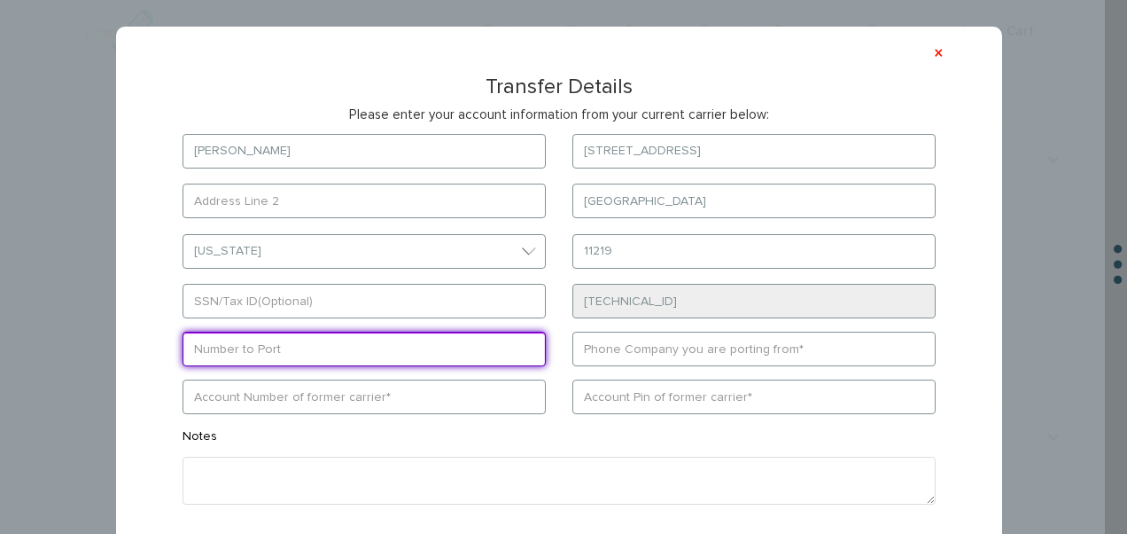
click at [517, 365] on input "text" at bounding box center [364, 349] width 363 height 35
type input "9177420750"
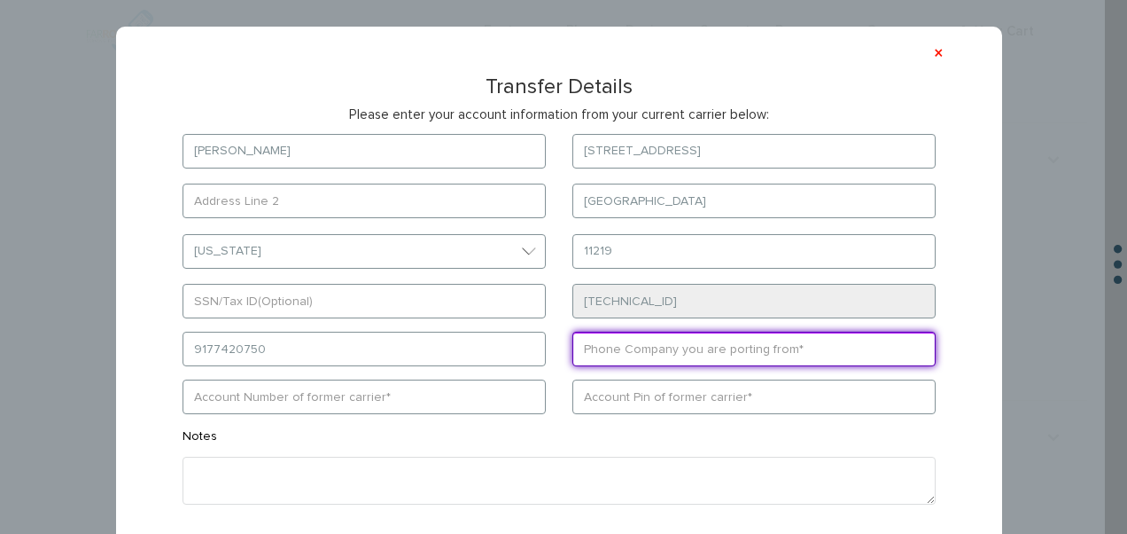
click at [581, 342] on input "text" at bounding box center [754, 349] width 363 height 35
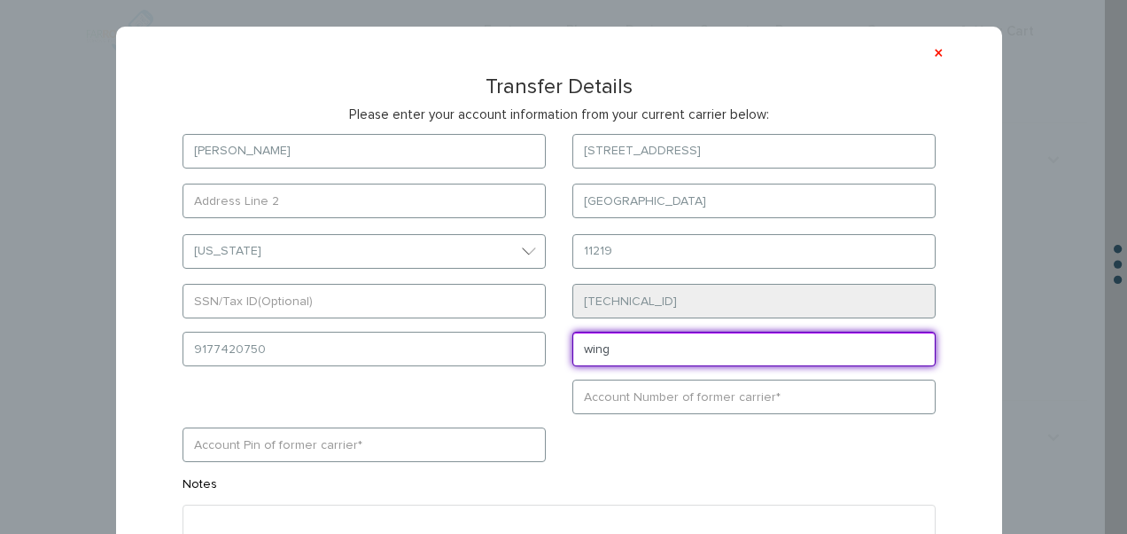
type input "wing"
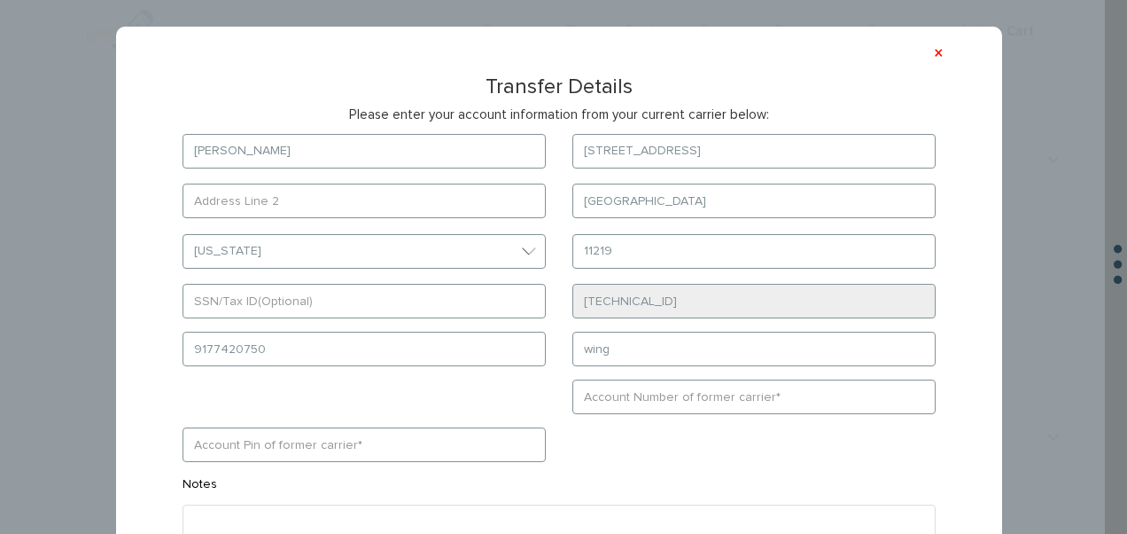
click at [413, 417] on form "marcus 4711 12th avenue brooklyn Select State District of Columbia Alabama Alas…" at bounding box center [559, 382] width 807 height 497
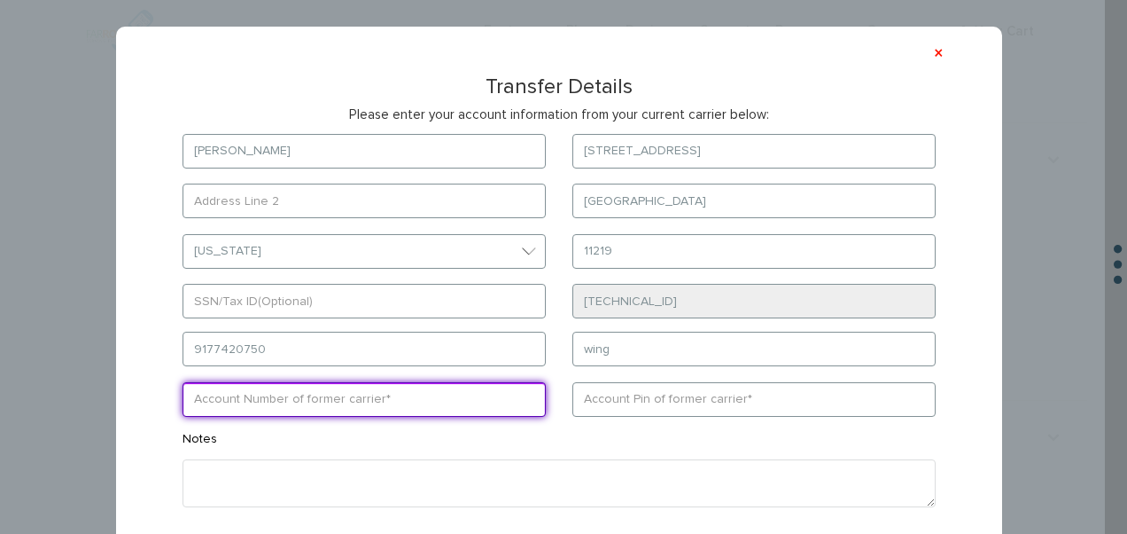
click at [472, 401] on input "text" at bounding box center [364, 399] width 363 height 35
type input "211100238766"
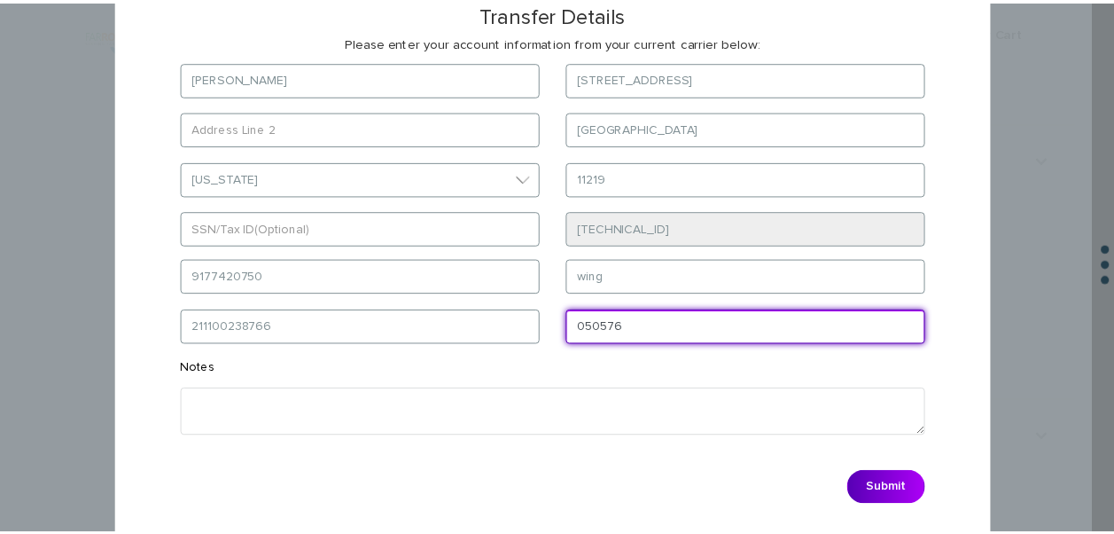
scroll to position [128, 0]
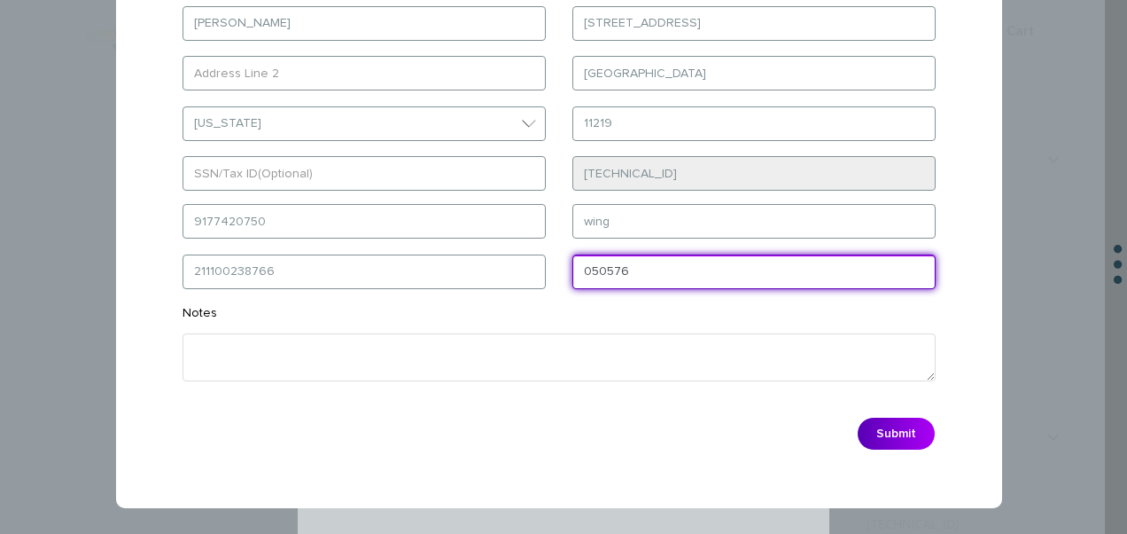
type input "050576"
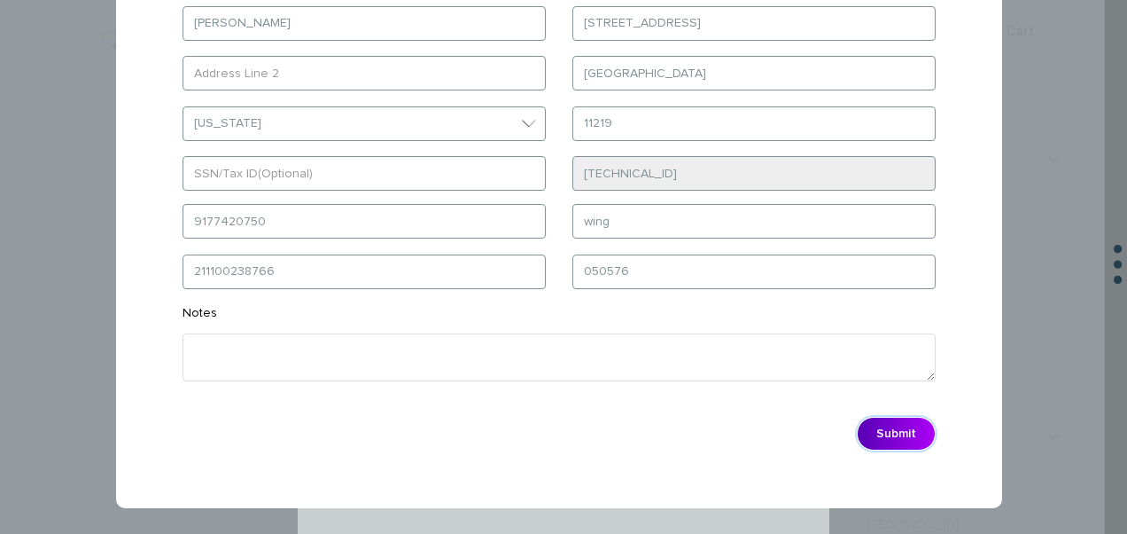
click at [925, 427] on button "Submit" at bounding box center [896, 434] width 79 height 34
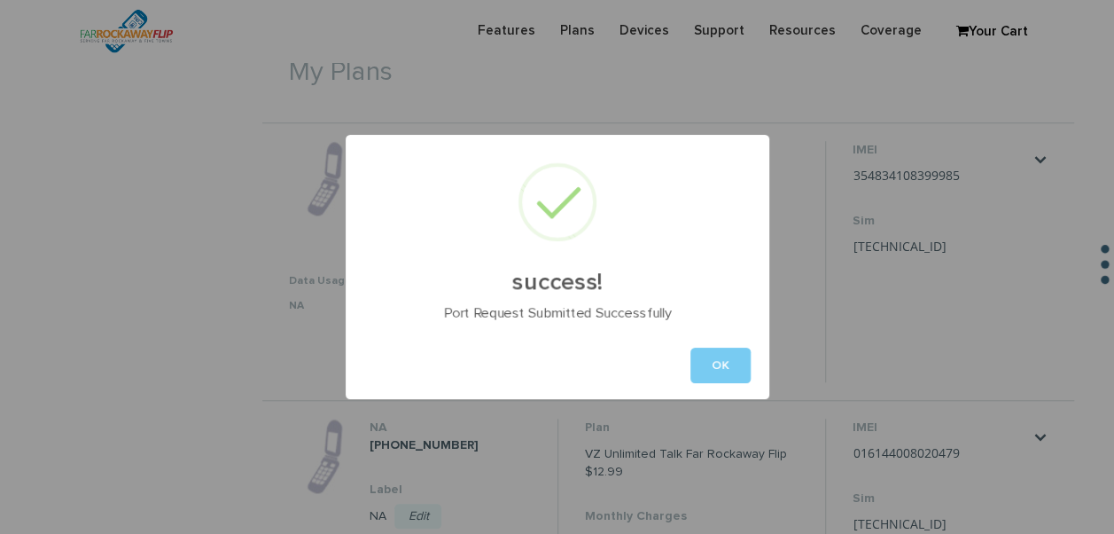
click at [722, 360] on button "OK" at bounding box center [720, 364] width 60 height 35
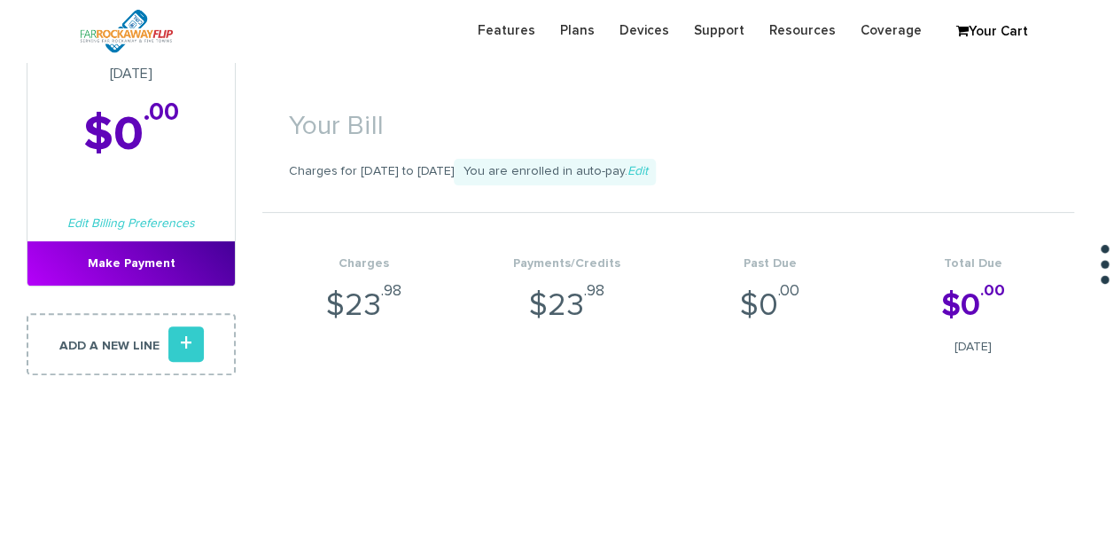
scroll to position [0, 0]
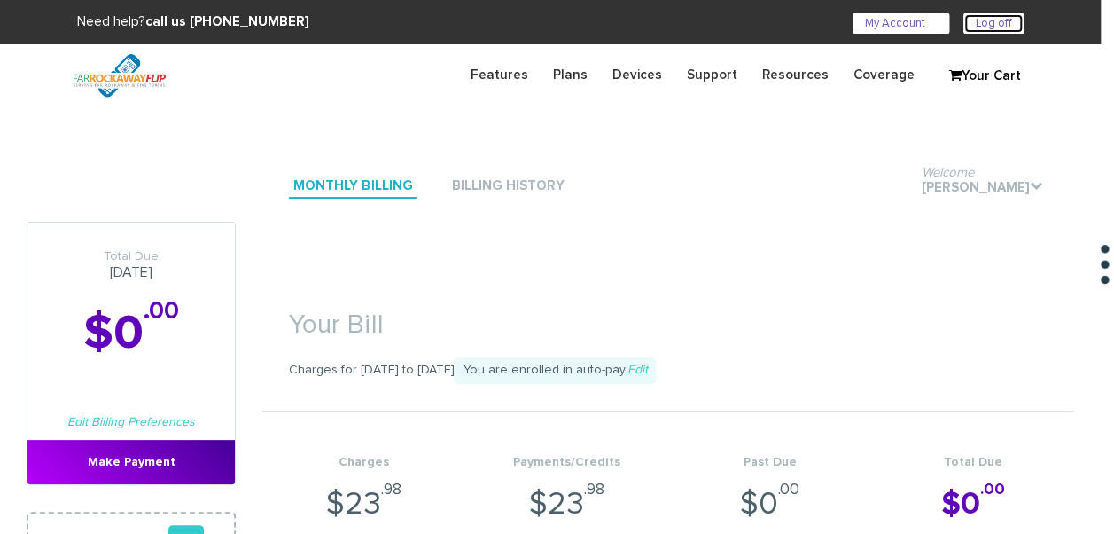
drag, startPoint x: 970, startPoint y: 21, endPoint x: 948, endPoint y: 15, distance: 22.2
click at [970, 21] on link "Log off" at bounding box center [993, 23] width 60 height 20
